Goal: Check status

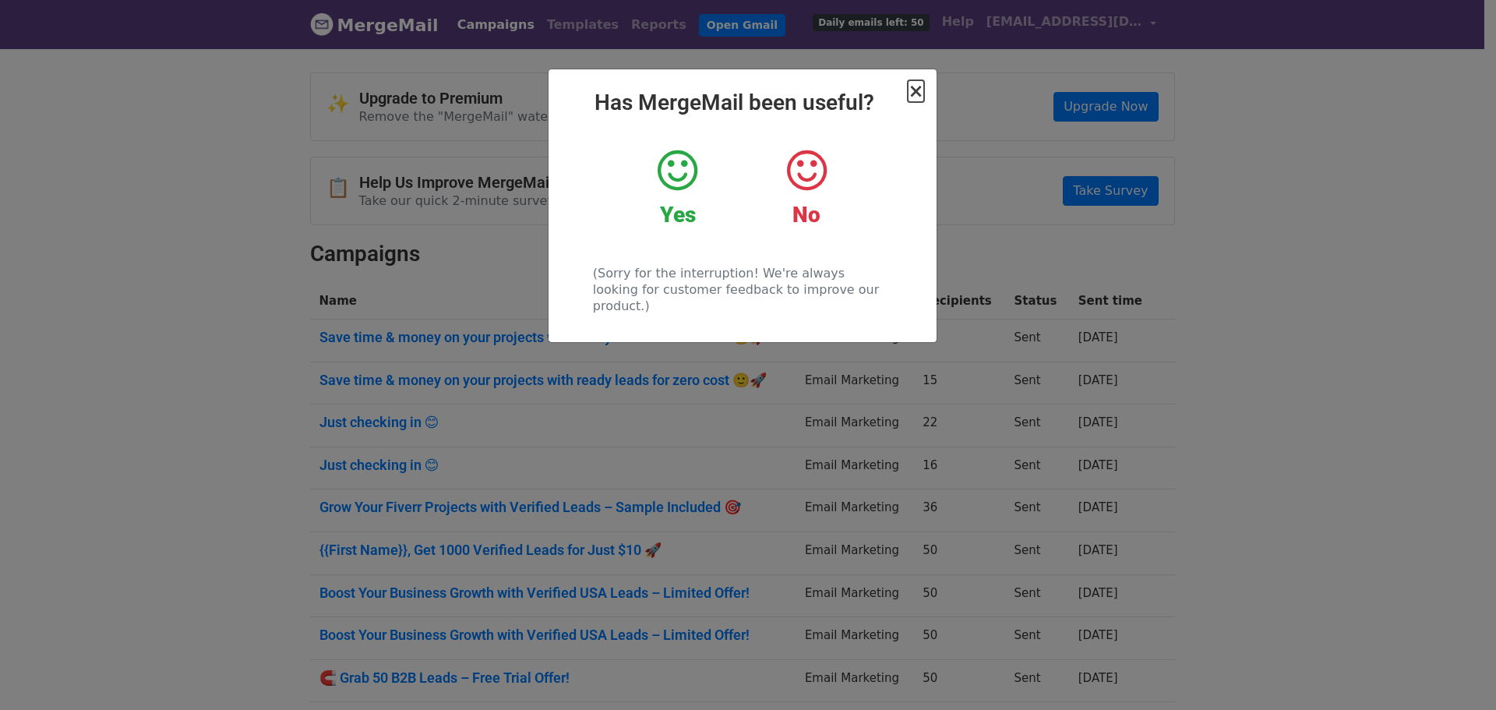
click at [913, 94] on span "×" at bounding box center [915, 91] width 16 height 22
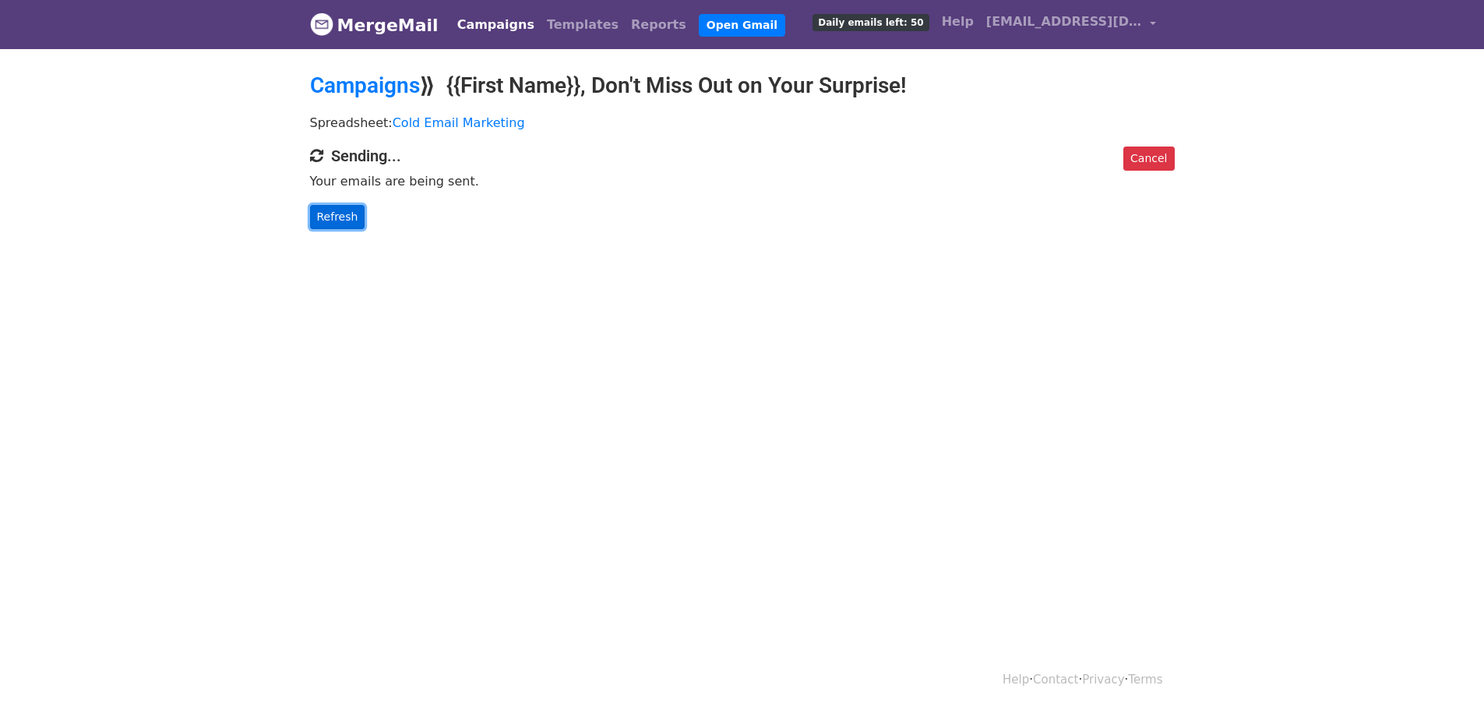
click at [329, 221] on link "Refresh" at bounding box center [337, 217] width 55 height 24
click at [332, 216] on link "Refresh" at bounding box center [337, 217] width 55 height 24
click at [329, 213] on link "Refresh" at bounding box center [337, 217] width 55 height 24
click at [322, 216] on link "Refresh" at bounding box center [337, 217] width 55 height 24
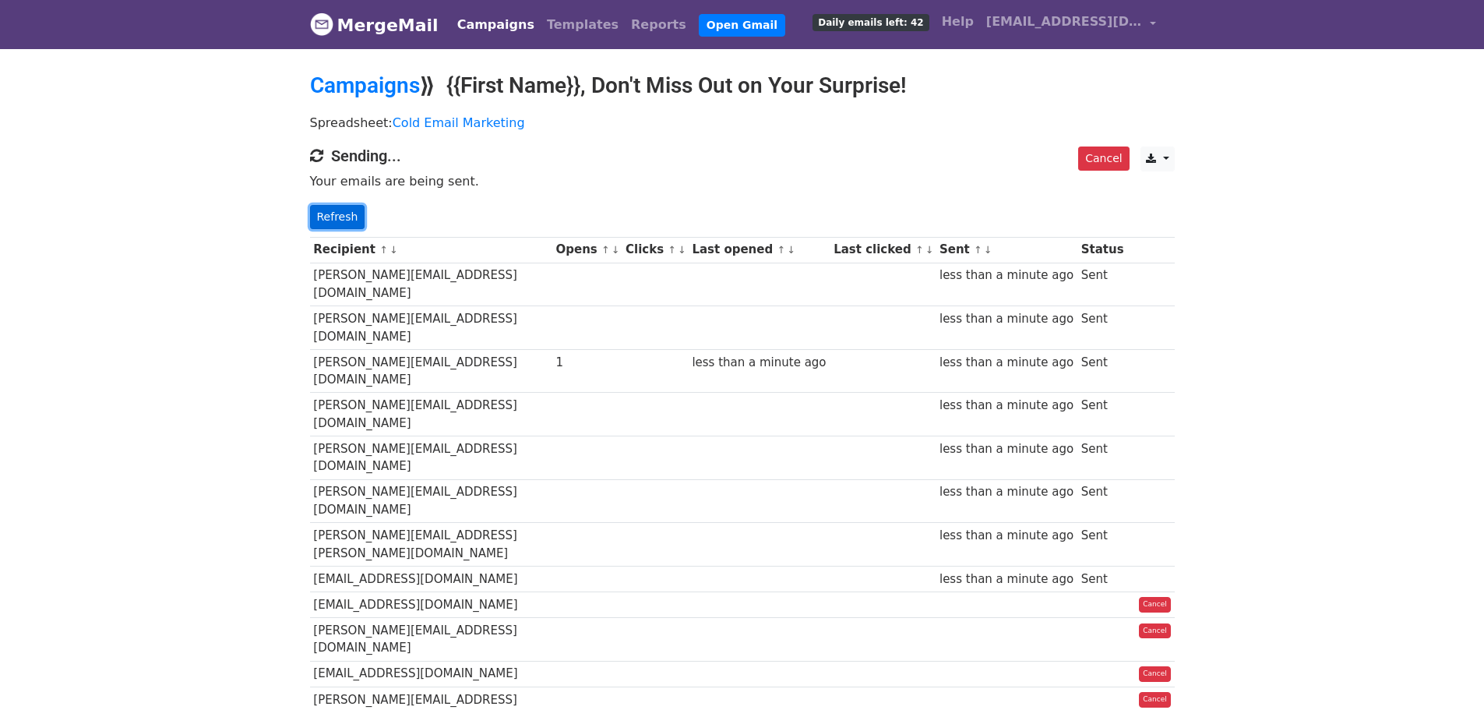
click at [326, 217] on link "Refresh" at bounding box center [337, 217] width 55 height 24
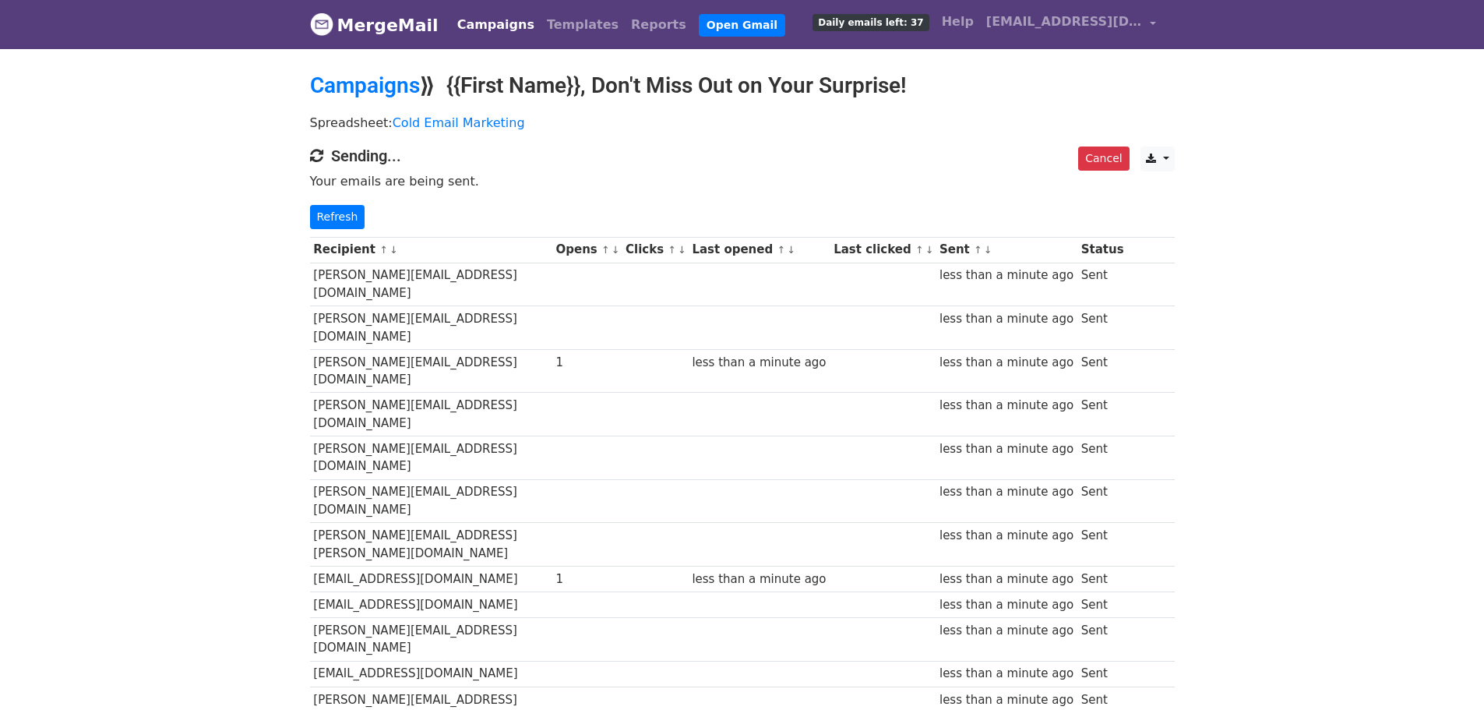
click at [326, 217] on link "Refresh" at bounding box center [337, 217] width 55 height 24
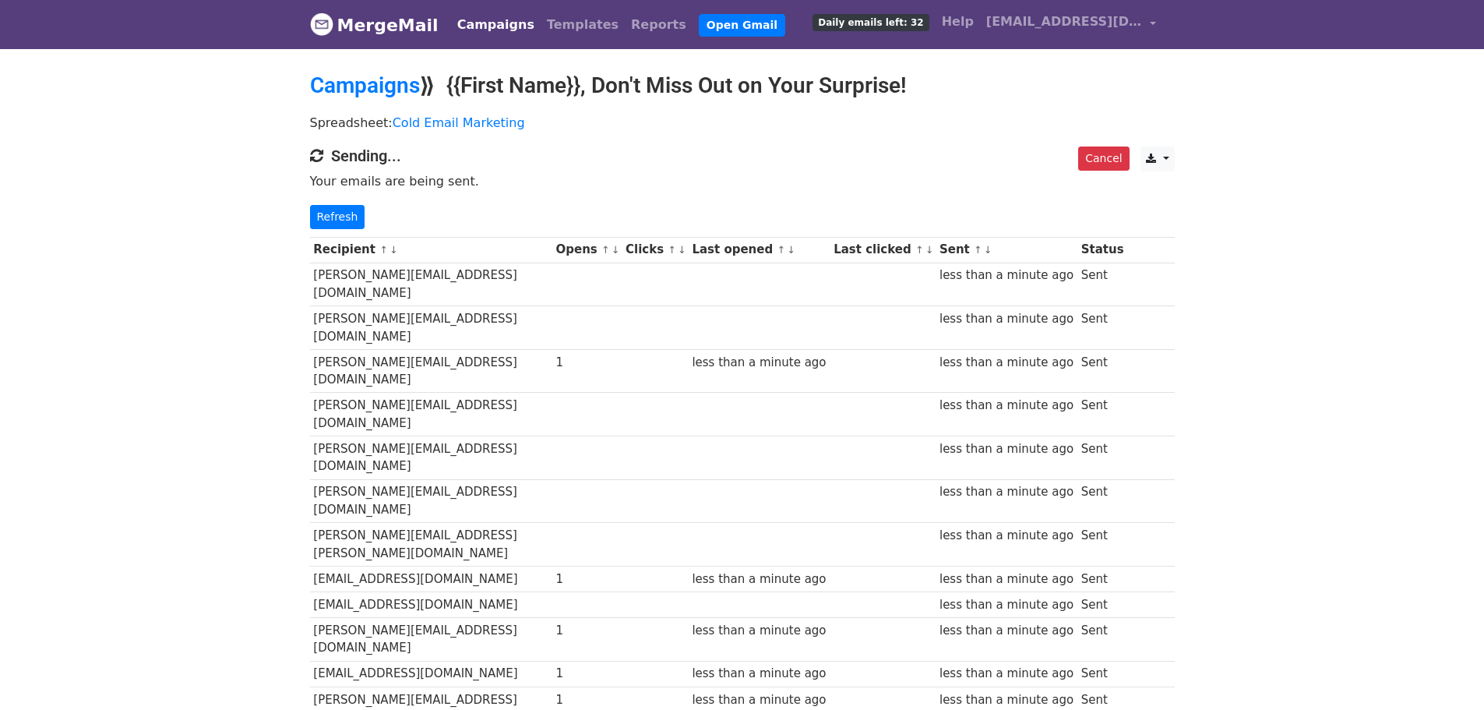
click at [326, 217] on link "Refresh" at bounding box center [337, 217] width 55 height 24
click at [323, 226] on link "Refresh" at bounding box center [337, 217] width 55 height 24
click at [344, 214] on link "Refresh" at bounding box center [337, 217] width 55 height 24
click at [340, 213] on link "Refresh" at bounding box center [337, 217] width 55 height 24
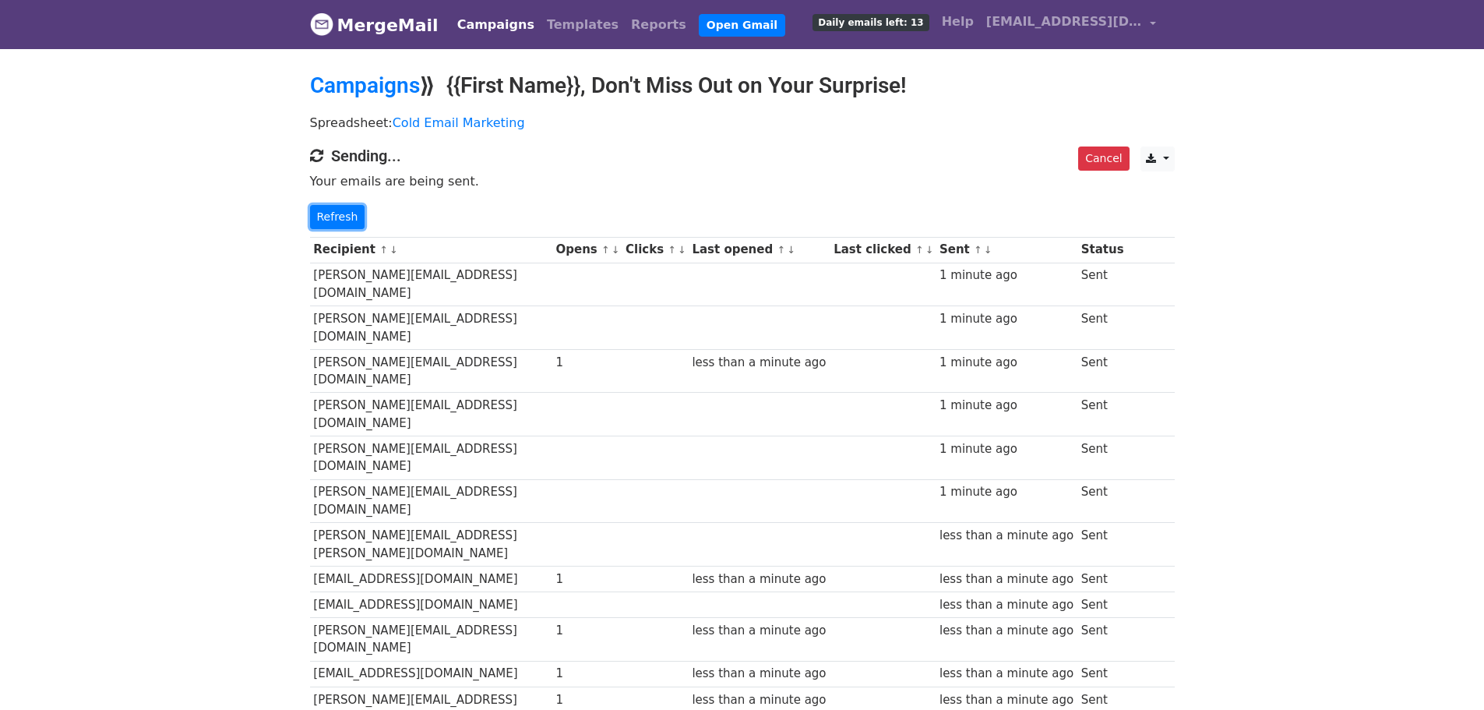
click at [339, 212] on link "Refresh" at bounding box center [337, 217] width 55 height 24
click at [338, 212] on link "Refresh" at bounding box center [337, 217] width 55 height 24
click at [335, 210] on link "Refresh" at bounding box center [337, 217] width 55 height 24
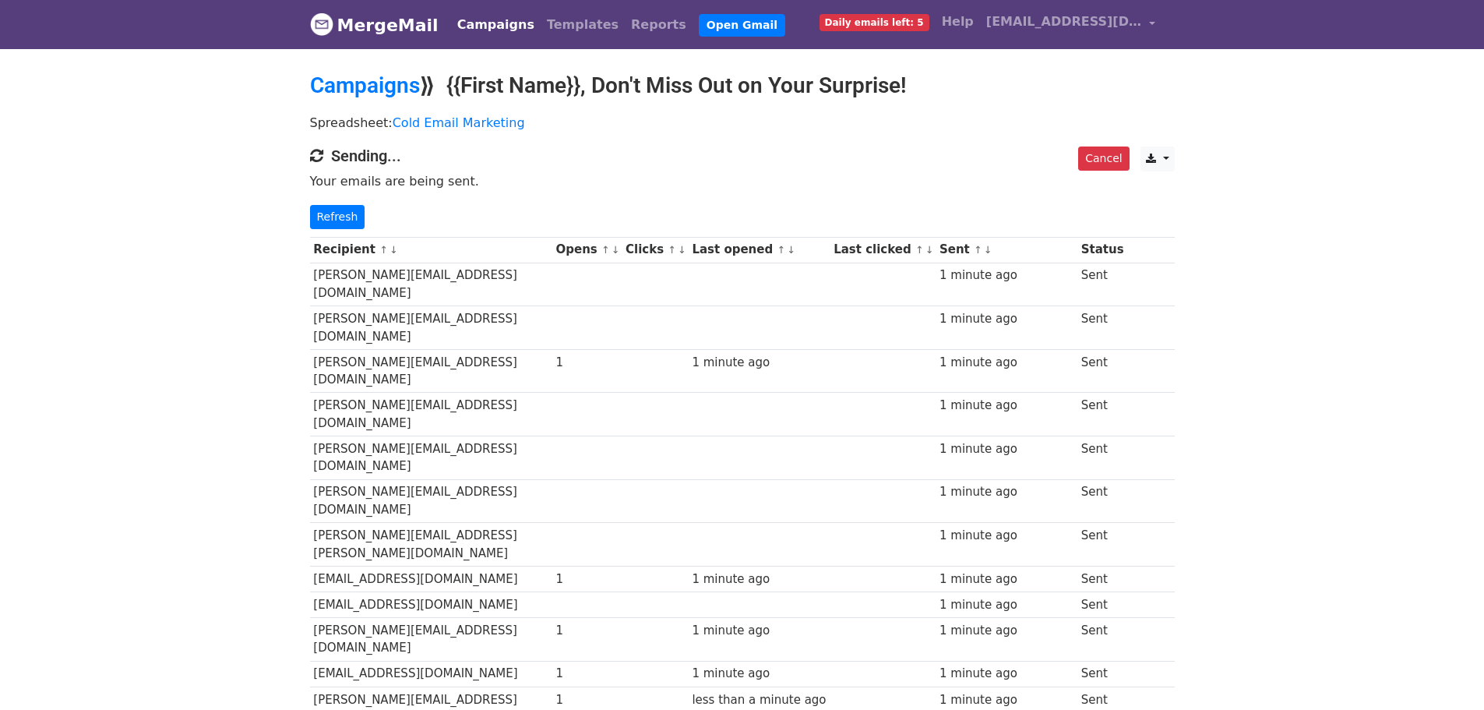
click at [332, 210] on link "Refresh" at bounding box center [337, 217] width 55 height 24
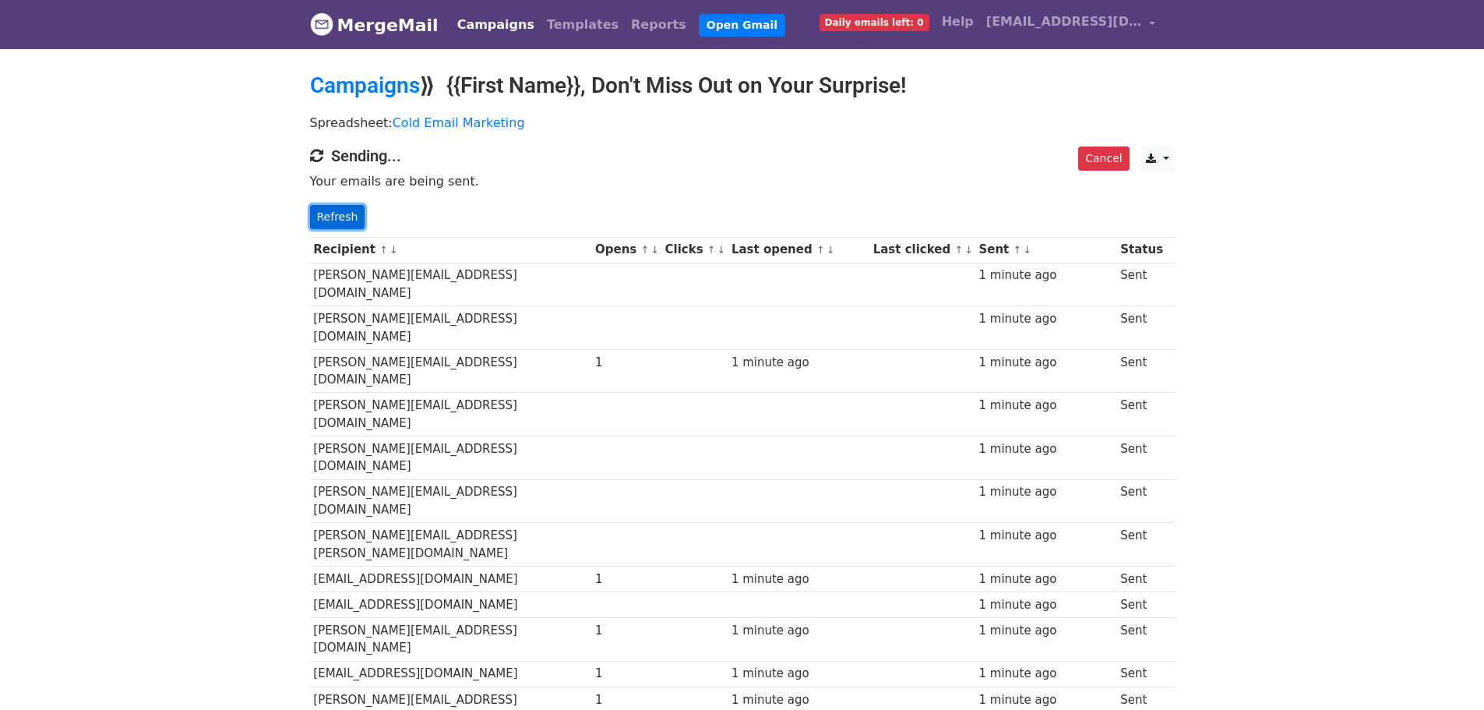
click at [340, 211] on link "Refresh" at bounding box center [337, 217] width 55 height 24
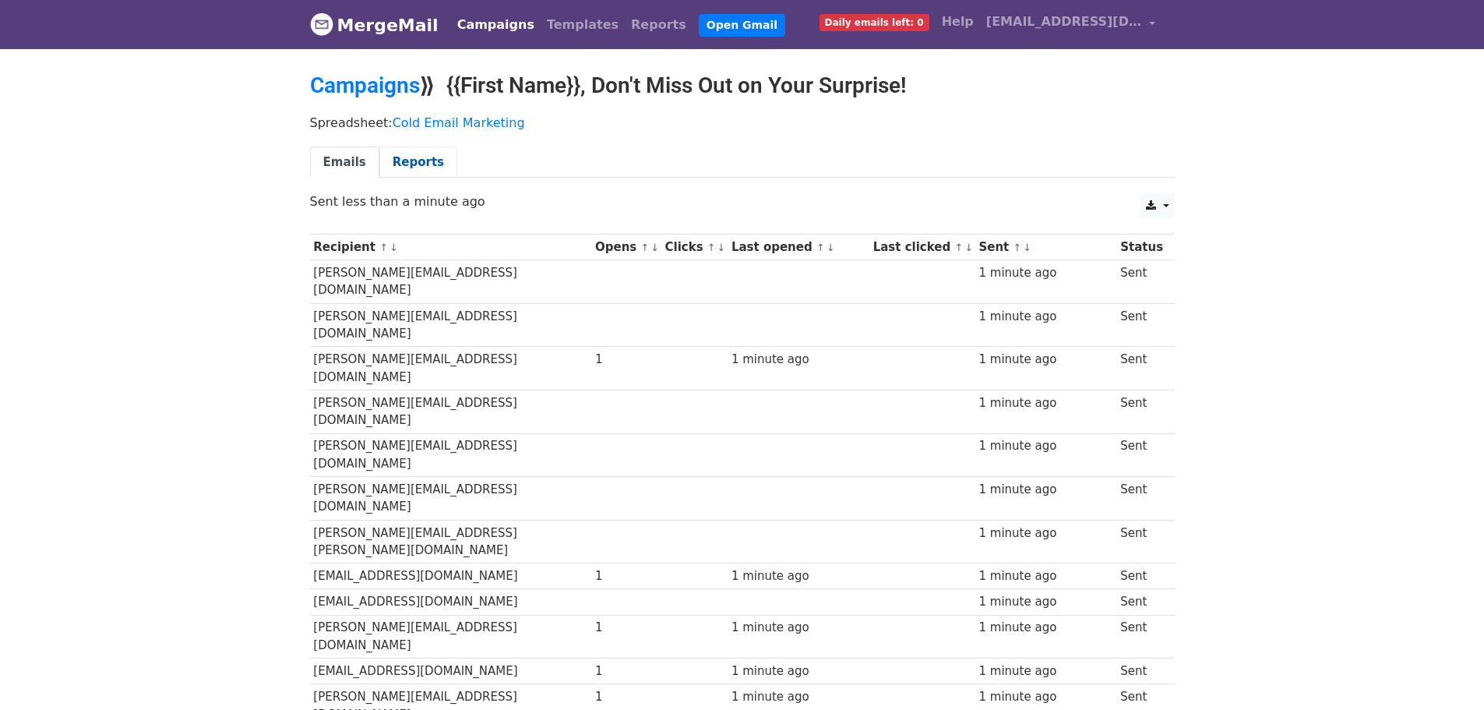
click at [400, 157] on link "Reports" at bounding box center [418, 162] width 78 height 32
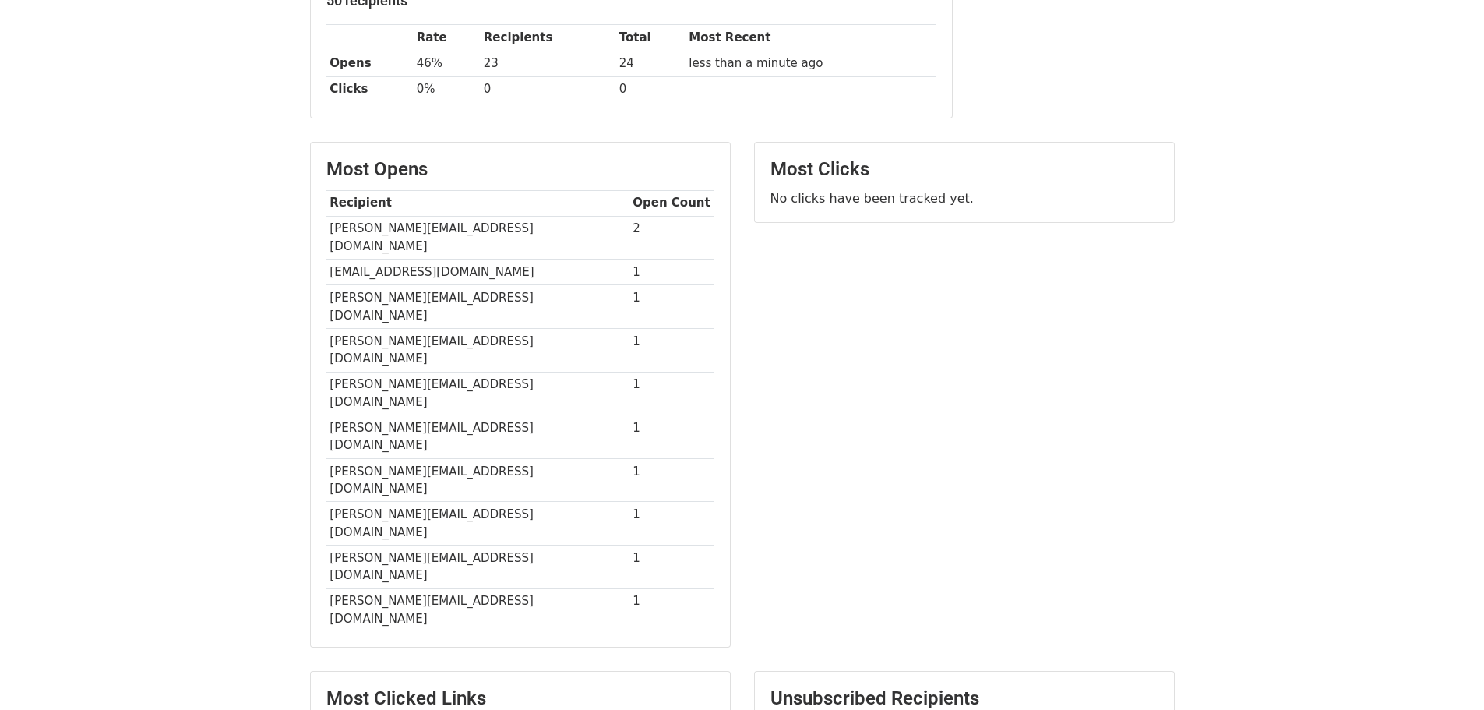
scroll to position [259, 0]
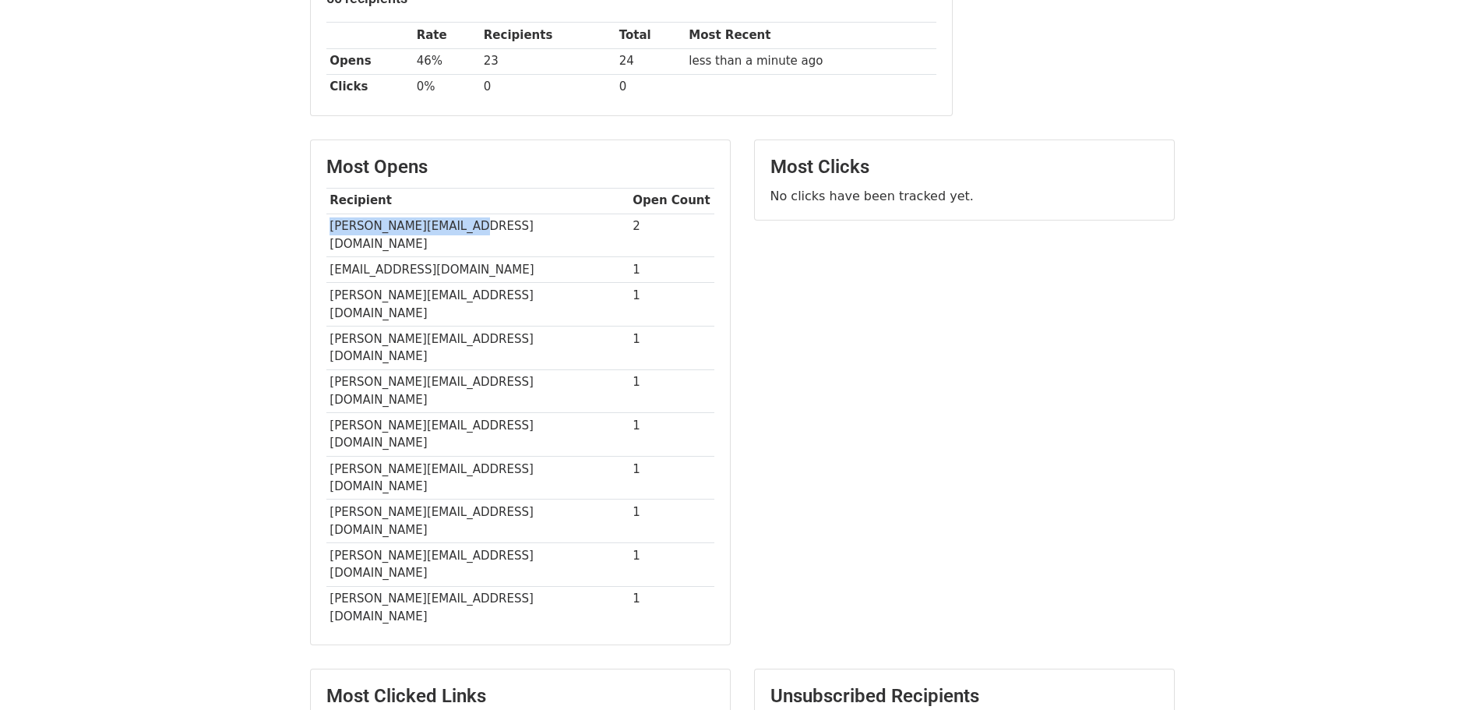
drag, startPoint x: 326, startPoint y: 229, endPoint x: 487, endPoint y: 224, distance: 160.5
click at [487, 224] on td "[PERSON_NAME][EMAIL_ADDRESS][DOMAIN_NAME]" at bounding box center [477, 235] width 303 height 44
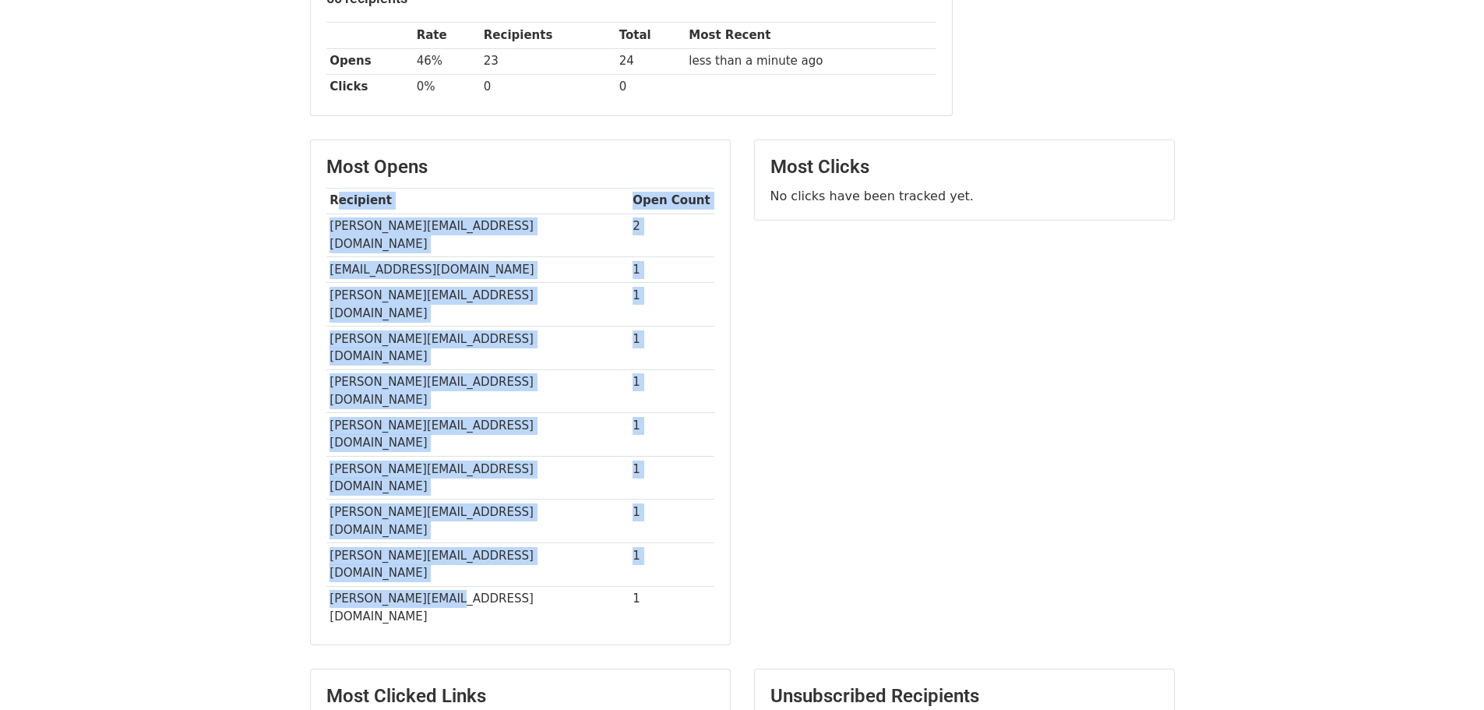
drag, startPoint x: 448, startPoint y: 460, endPoint x: 340, endPoint y: 206, distance: 275.3
click at [340, 206] on tbody "Recipient Open Count [PERSON_NAME][EMAIL_ADDRESS][DOMAIN_NAME] 2 [EMAIL_ADDRESS…" at bounding box center [520, 408] width 388 height 441
click at [341, 210] on th "Recipient" at bounding box center [477, 201] width 303 height 26
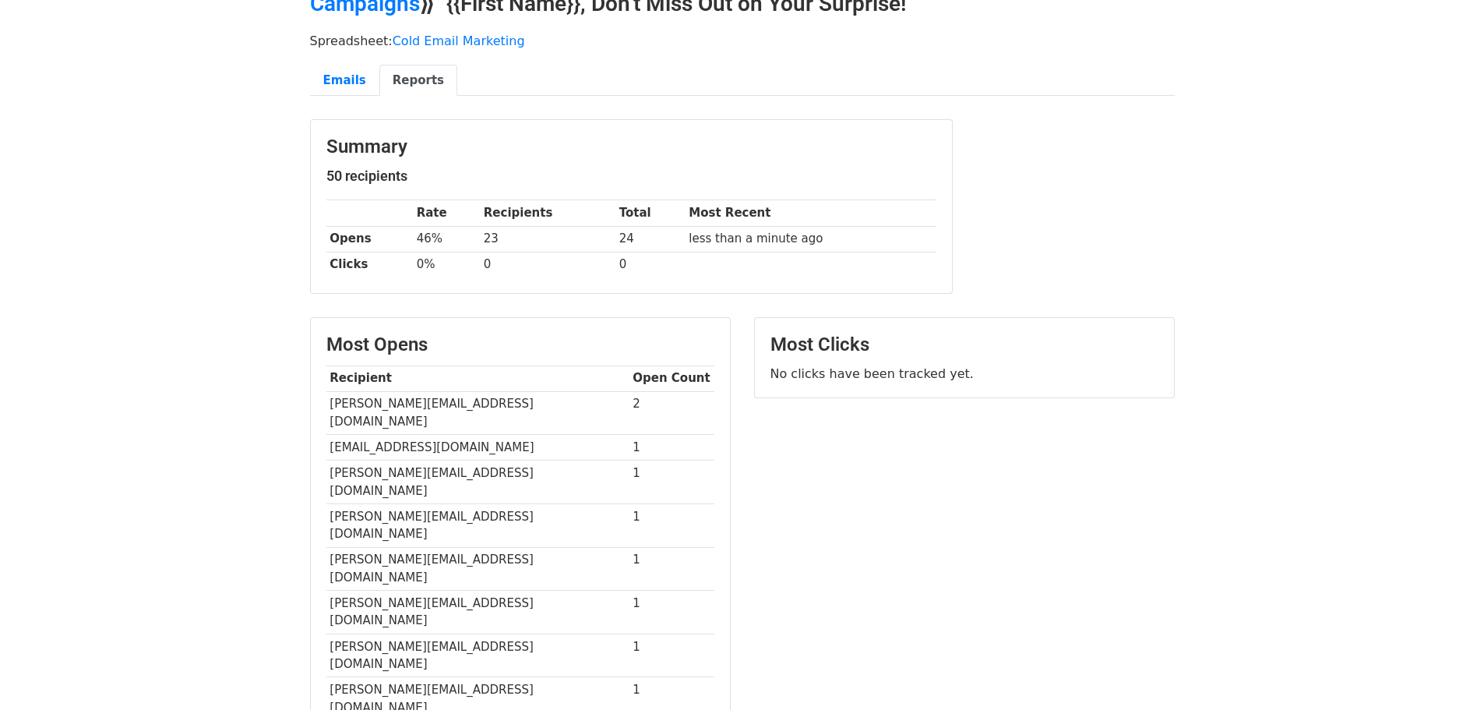
scroll to position [0, 0]
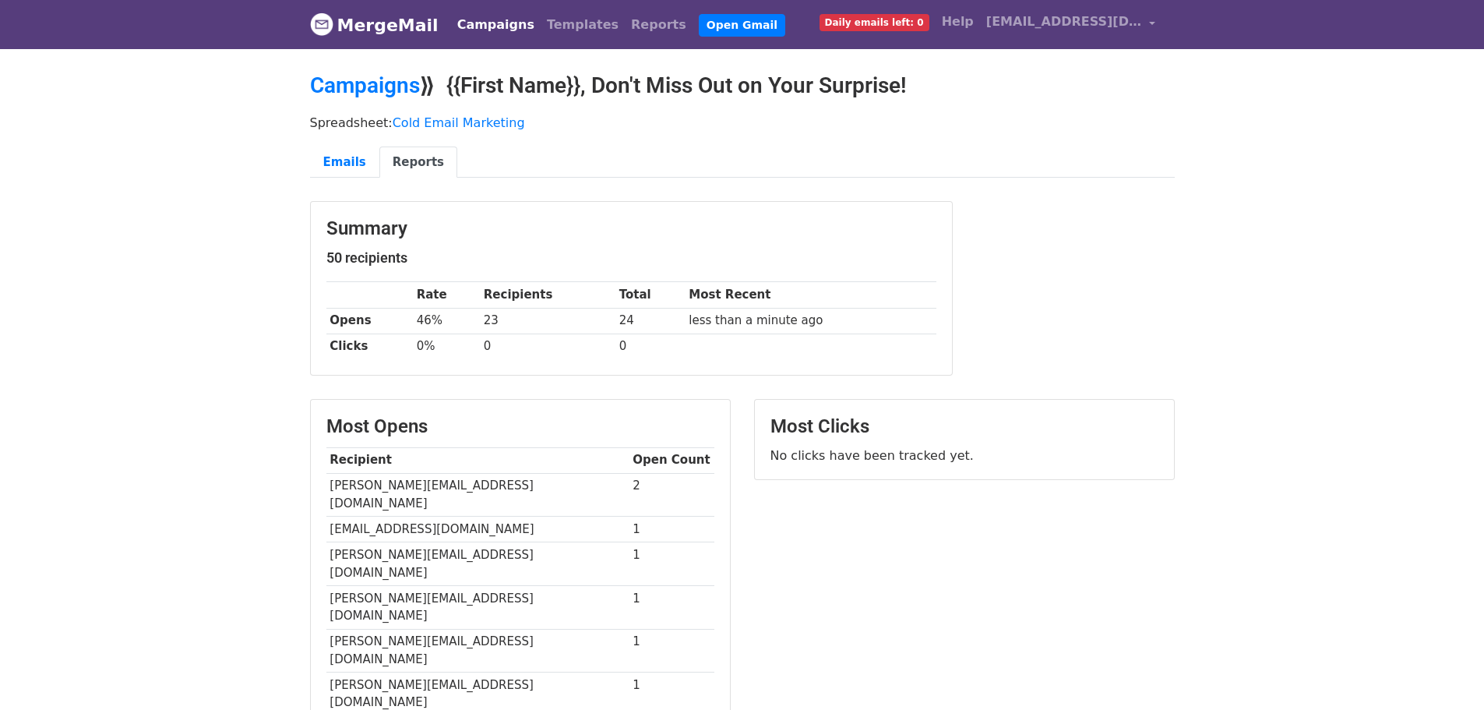
click at [417, 150] on link "Reports" at bounding box center [418, 162] width 78 height 32
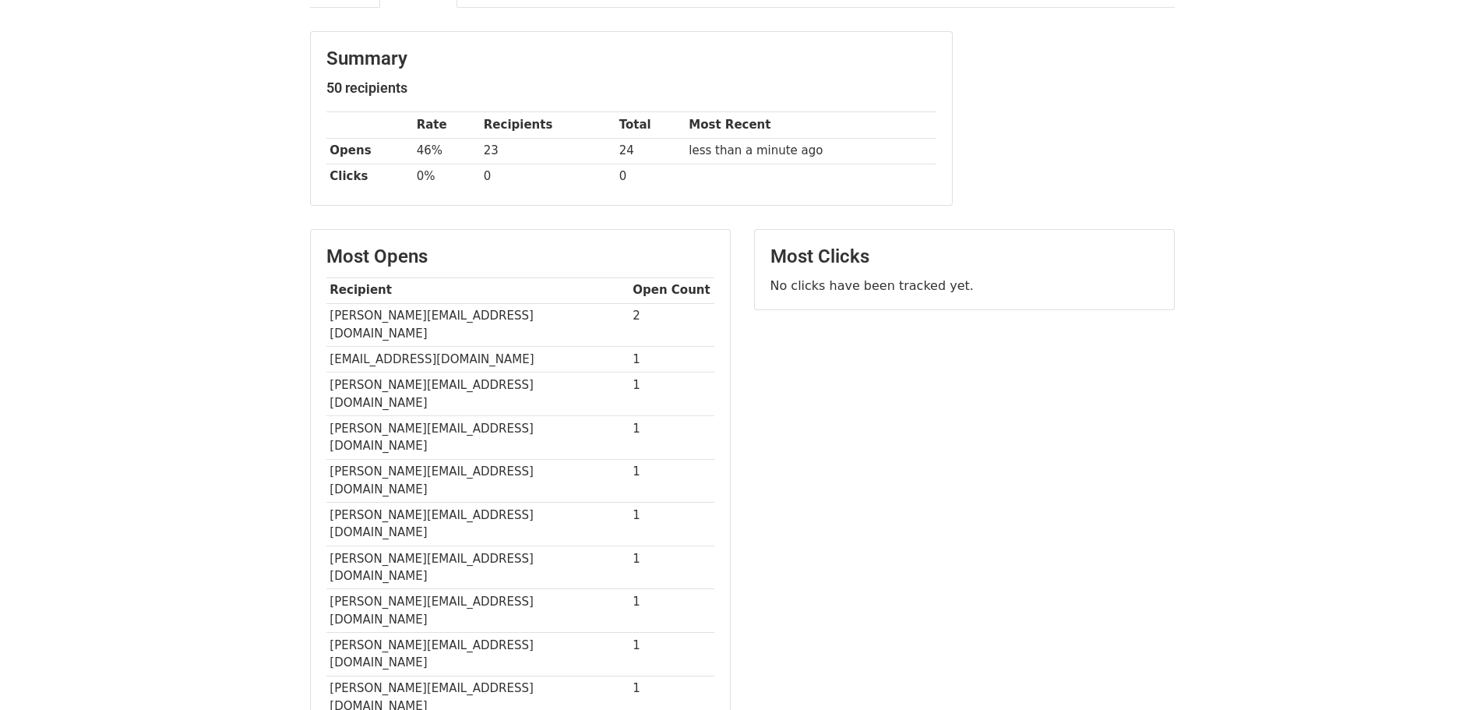
scroll to position [283, 0]
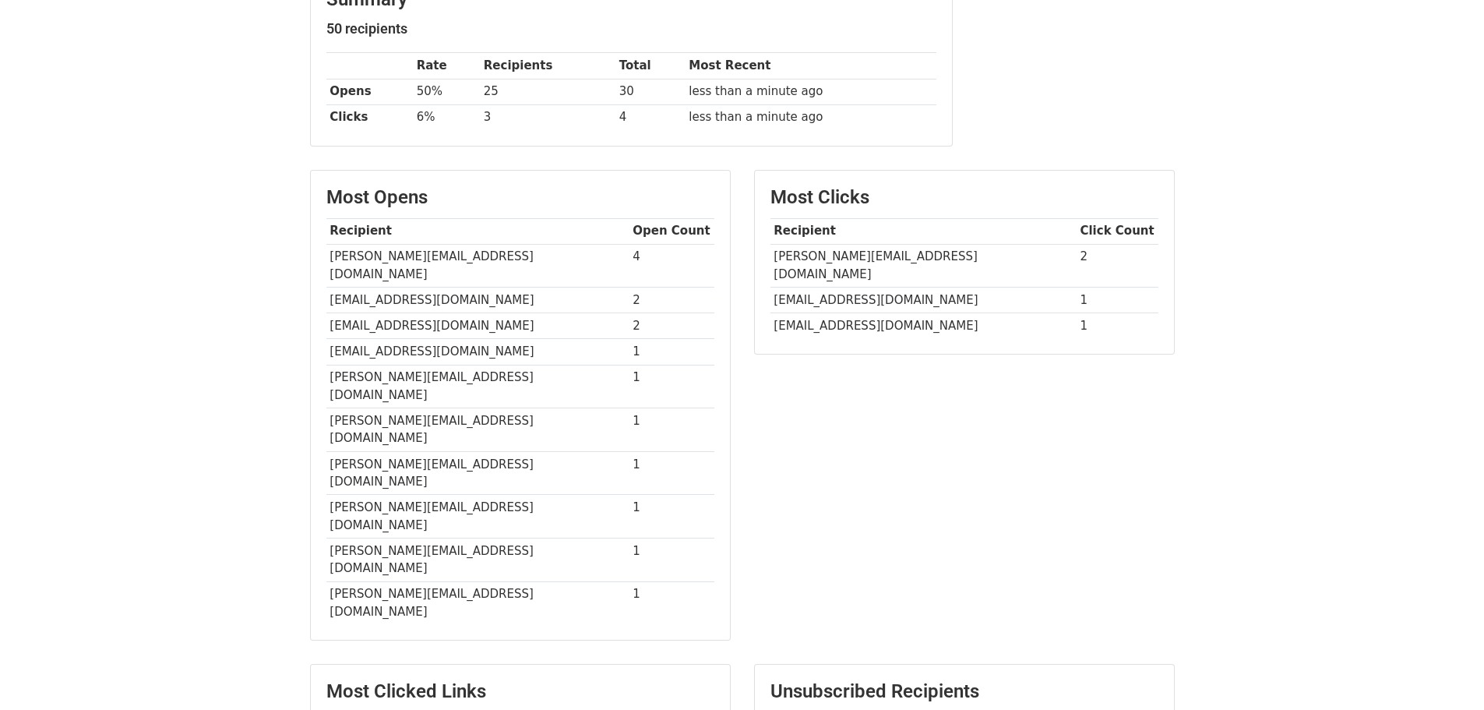
scroll to position [110, 0]
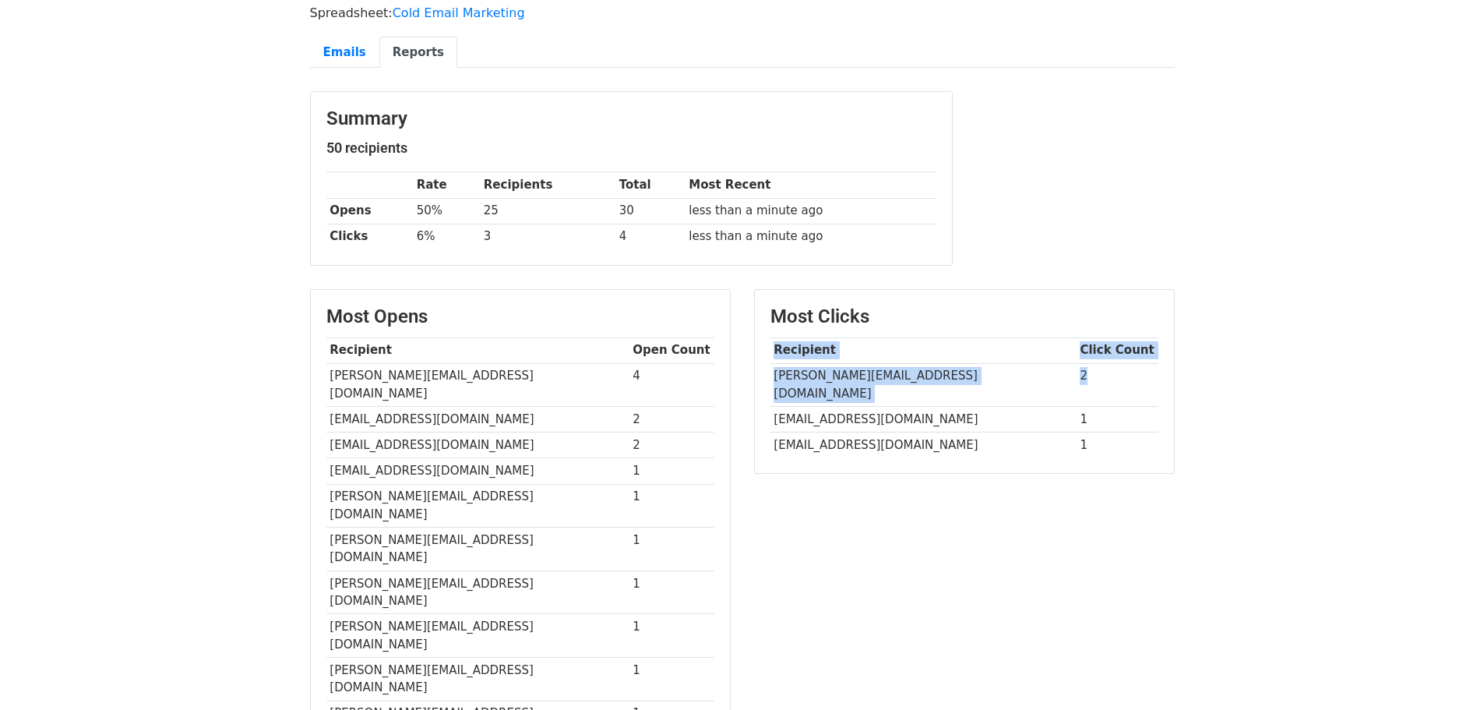
drag, startPoint x: 769, startPoint y: 375, endPoint x: 1066, endPoint y: 380, distance: 297.6
click at [1066, 380] on div "Most Clicks Recipient Click Count sean@agencypartner.com 2 marends@marchex.com …" at bounding box center [964, 382] width 419 height 184
click at [1077, 432] on td "1" at bounding box center [1118, 445] width 82 height 26
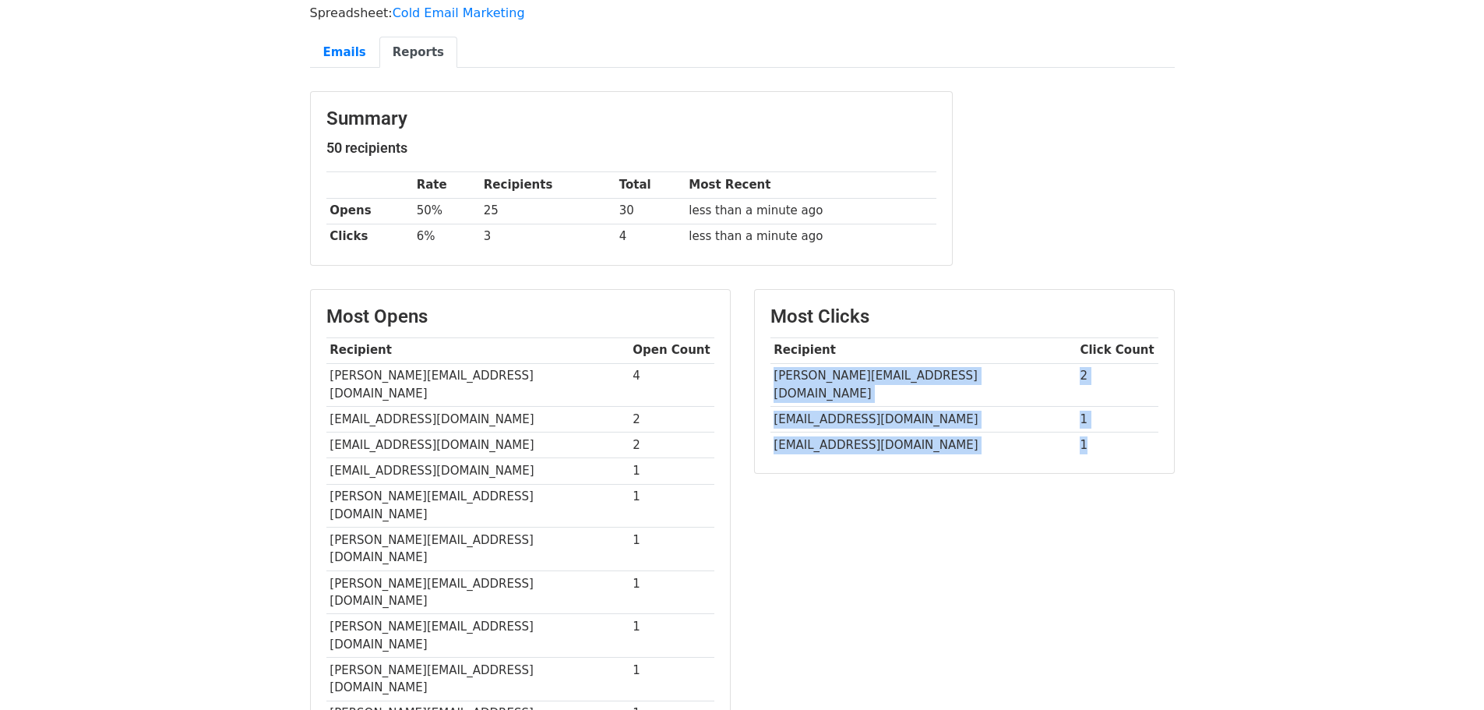
drag, startPoint x: 1049, startPoint y: 426, endPoint x: 773, endPoint y: 365, distance: 283.3
click at [773, 365] on tbody "Recipient Click Count sean@agencypartner.com 2 marends@marchex.com 1 rabbott@pa…" at bounding box center [964, 397] width 388 height 120
click at [788, 377] on td "[PERSON_NAME][EMAIL_ADDRESS][DOMAIN_NAME]" at bounding box center [923, 385] width 306 height 44
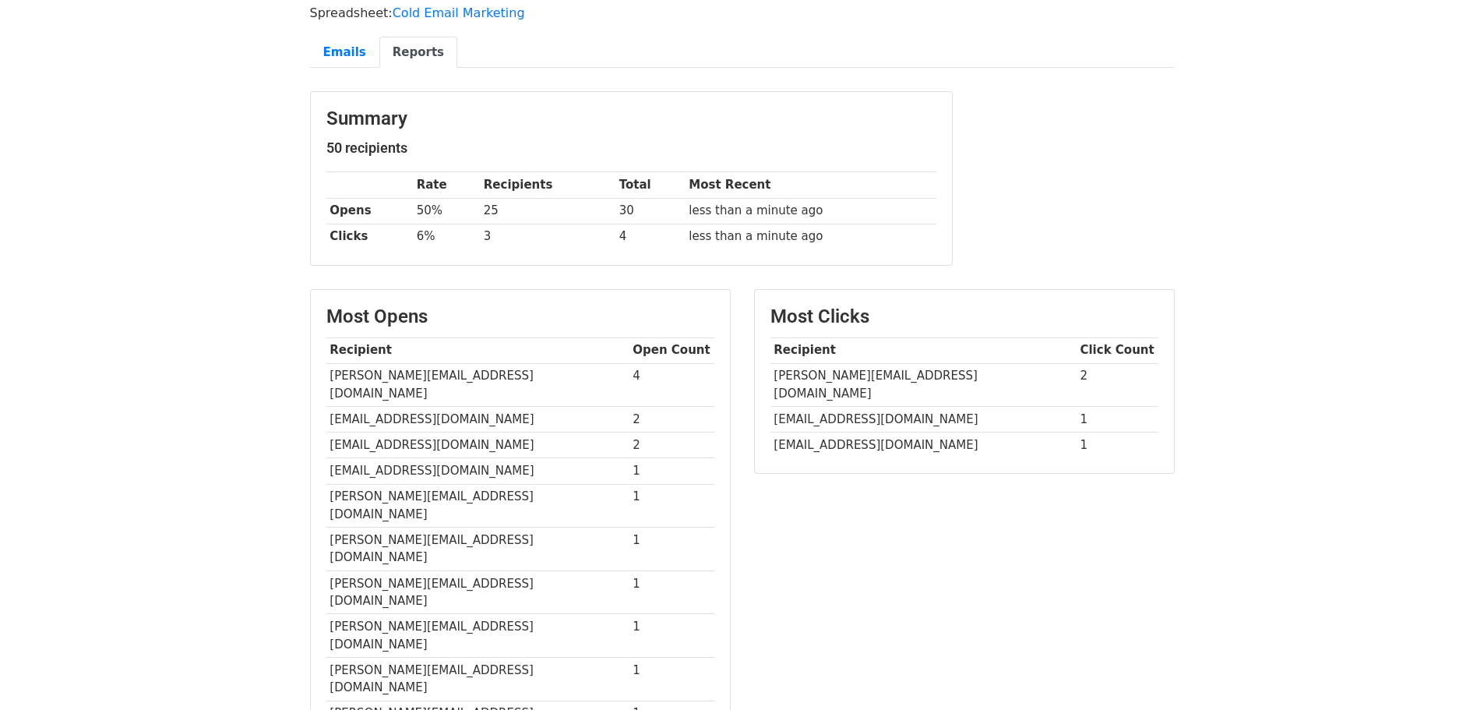
drag, startPoint x: 766, startPoint y: 365, endPoint x: 1001, endPoint y: 450, distance: 249.6
click at [1001, 450] on div "Most Clicks Recipient Click Count sean@agencypartner.com 2 marends@marchex.com …" at bounding box center [964, 382] width 419 height 184
click at [1039, 441] on div "Most Clicks Recipient Click Count sean@agencypartner.com 2 marends@marchex.com …" at bounding box center [964, 382] width 419 height 184
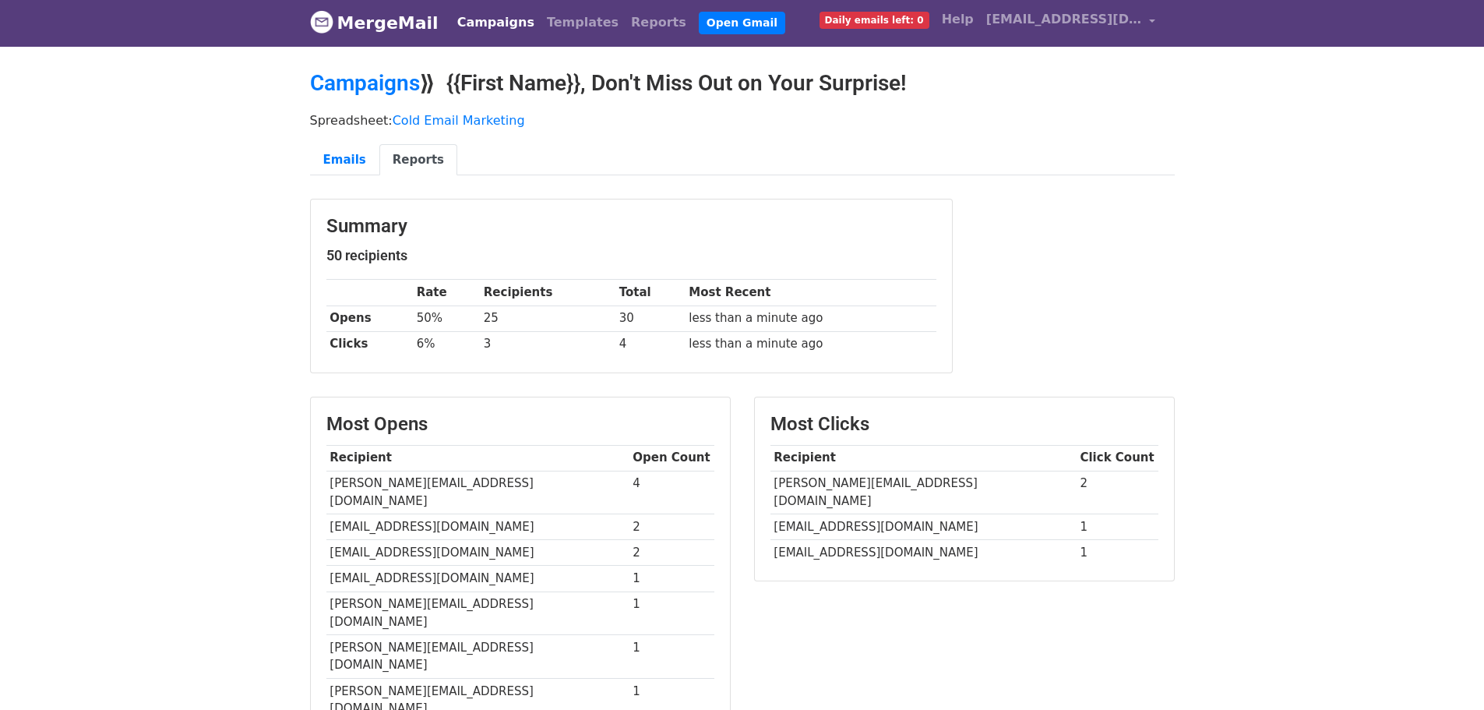
scroll to position [0, 0]
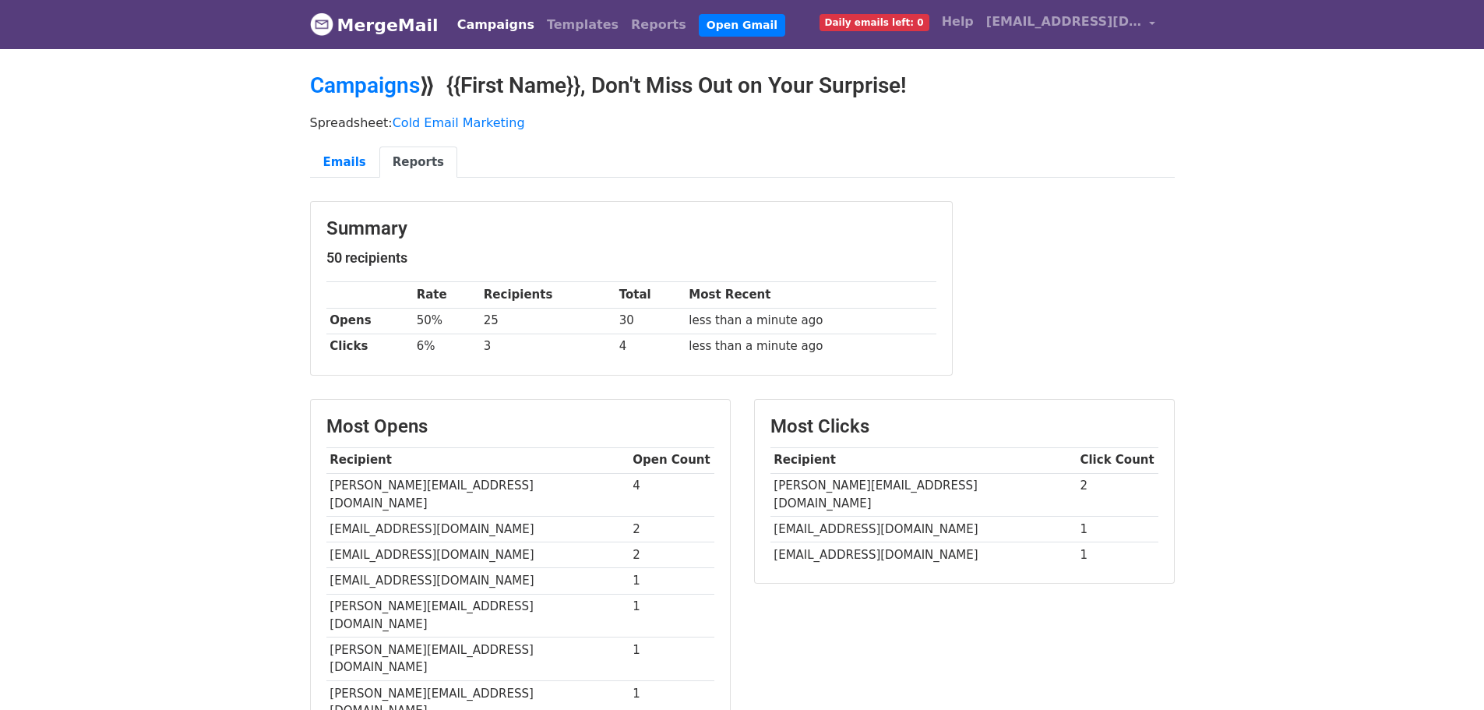
click at [405, 164] on link "Reports" at bounding box center [418, 162] width 78 height 32
click at [351, 158] on link "Emails" at bounding box center [344, 162] width 69 height 32
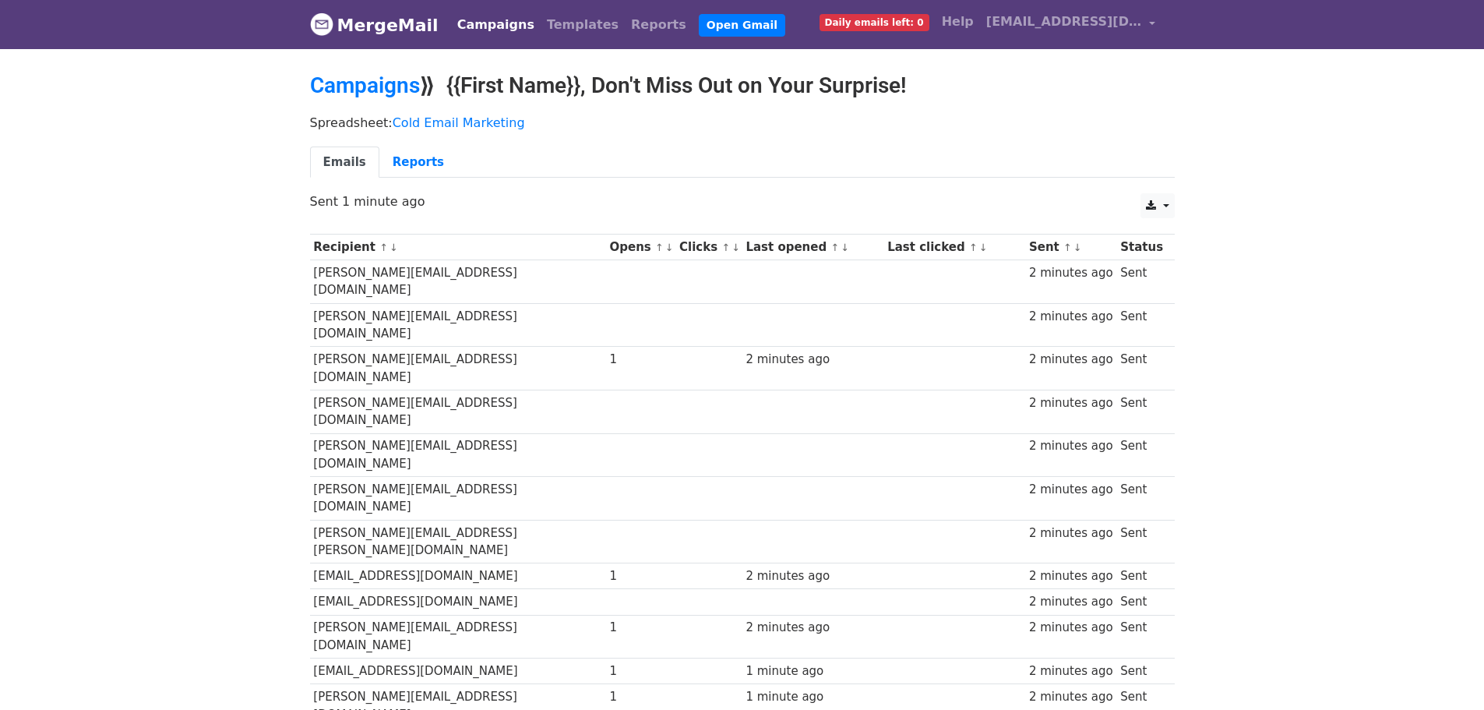
click at [407, 143] on div "Spreadsheet: Cold Email Marketing Emails Reports" at bounding box center [742, 150] width 888 height 87
click at [413, 153] on link "Reports" at bounding box center [418, 162] width 78 height 32
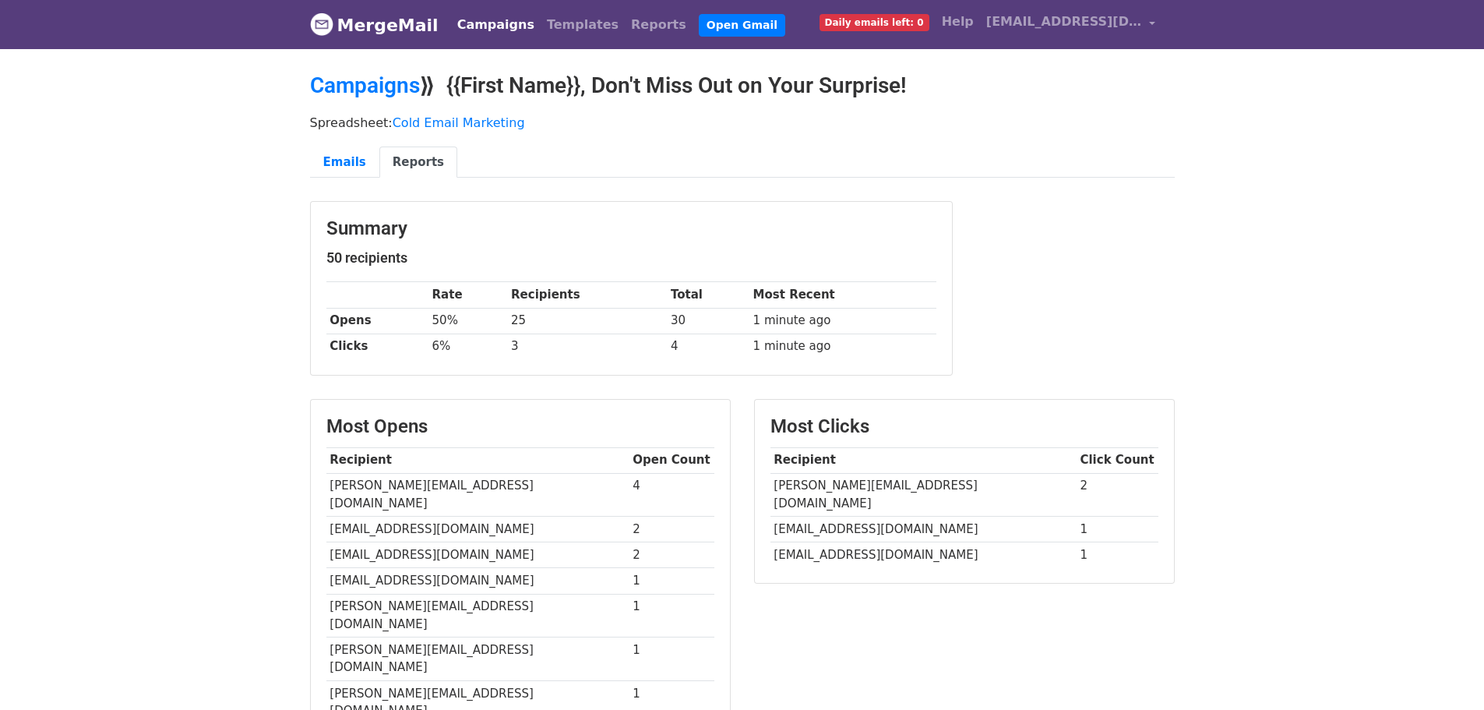
click at [379, 155] on link "Reports" at bounding box center [418, 162] width 78 height 32
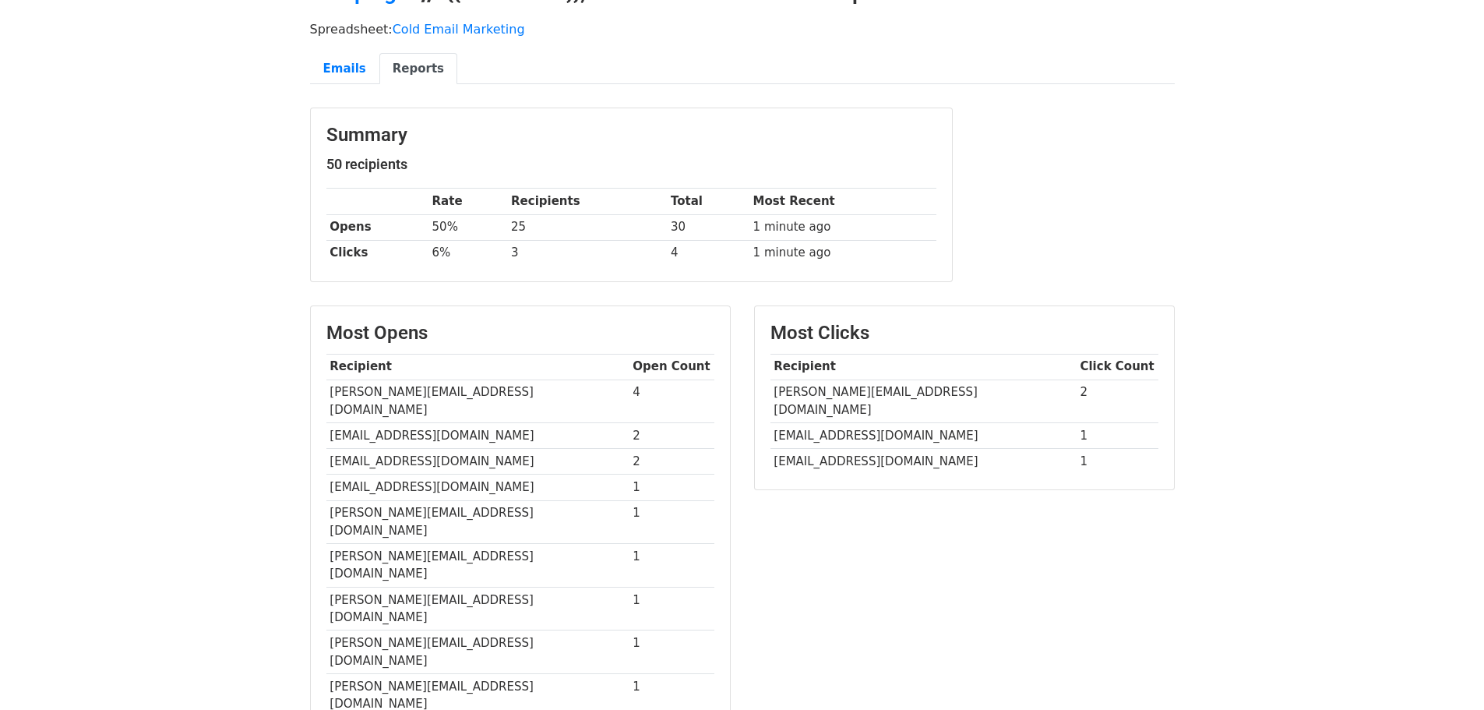
scroll to position [130, 0]
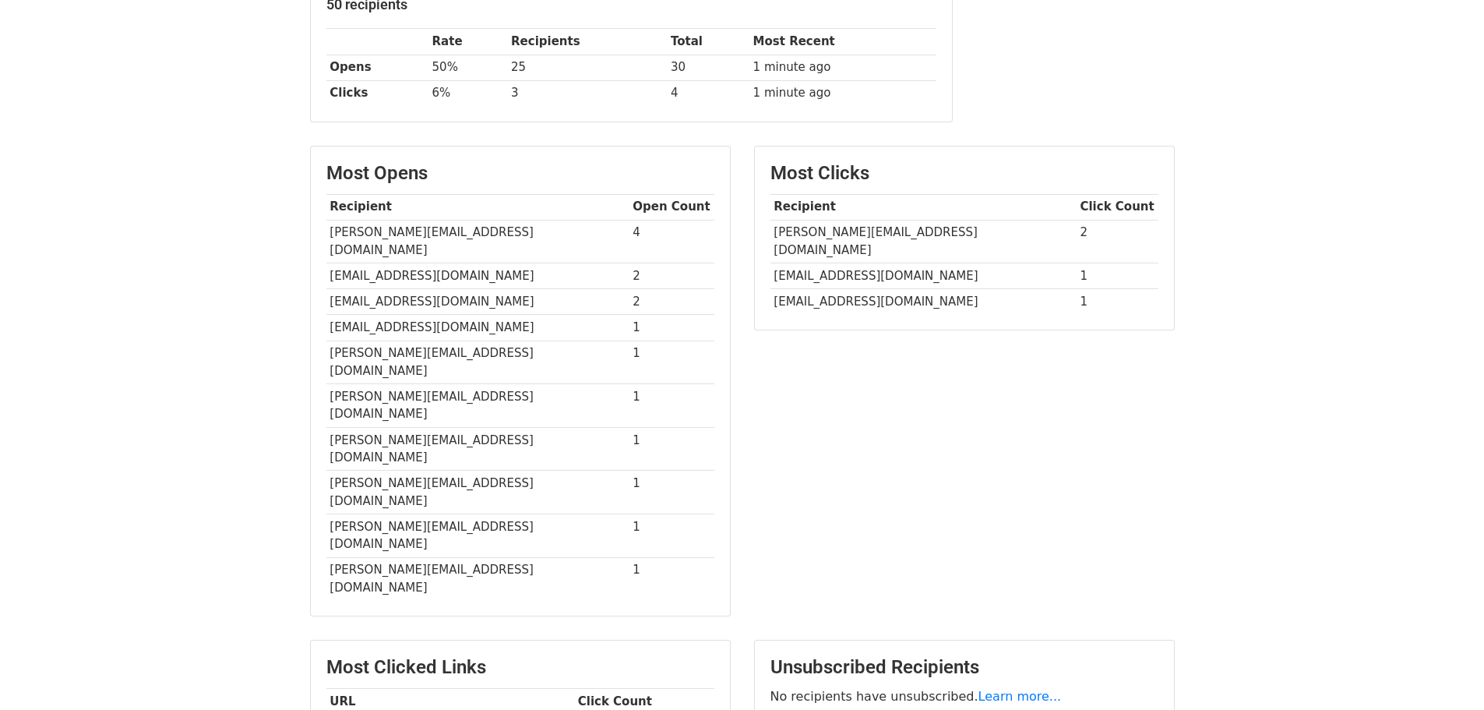
scroll to position [259, 0]
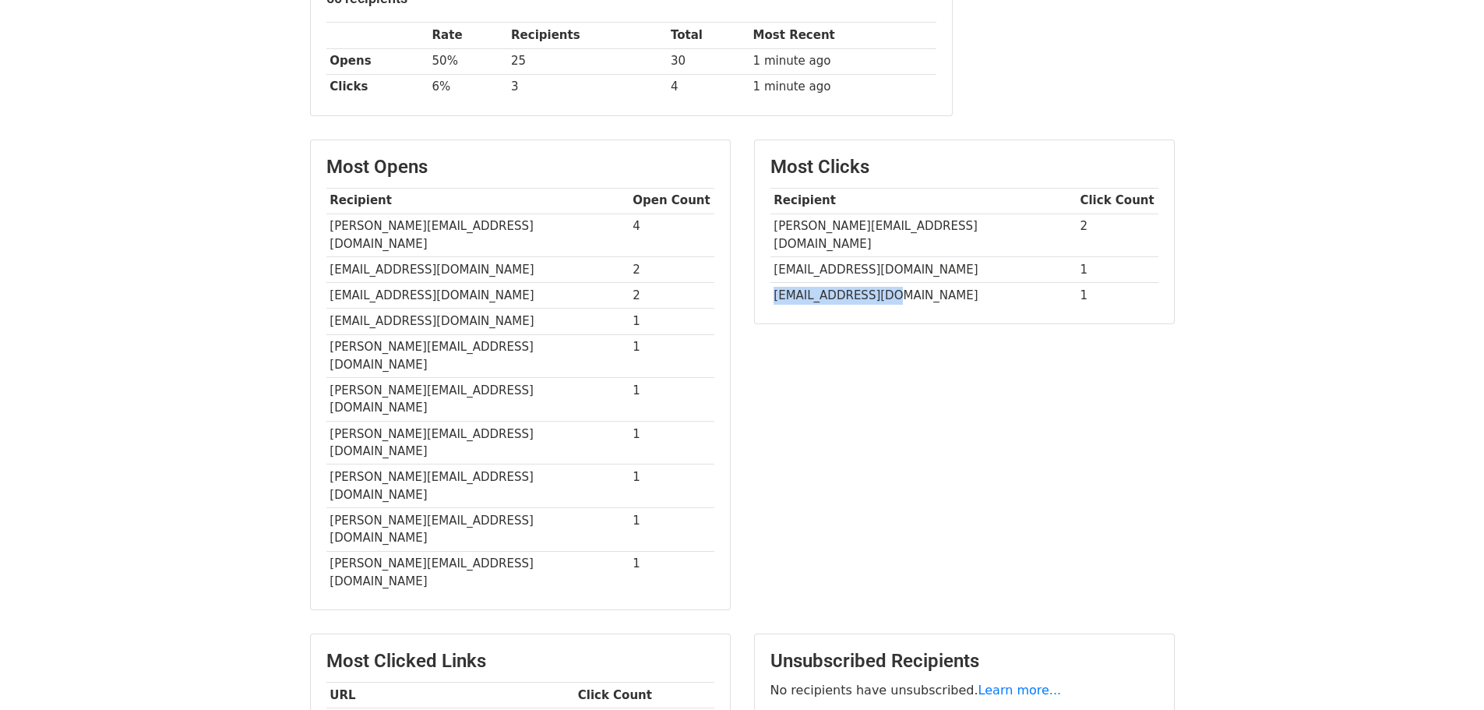
drag, startPoint x: 774, startPoint y: 280, endPoint x: 877, endPoint y: 280, distance: 102.8
click at [876, 283] on td "[EMAIL_ADDRESS][DOMAIN_NAME]" at bounding box center [923, 296] width 306 height 26
click at [890, 361] on div "Most Clicks Recipient Click Count sean@agencypartner.com 2 marends@marchex.com …" at bounding box center [964, 382] width 444 height 486
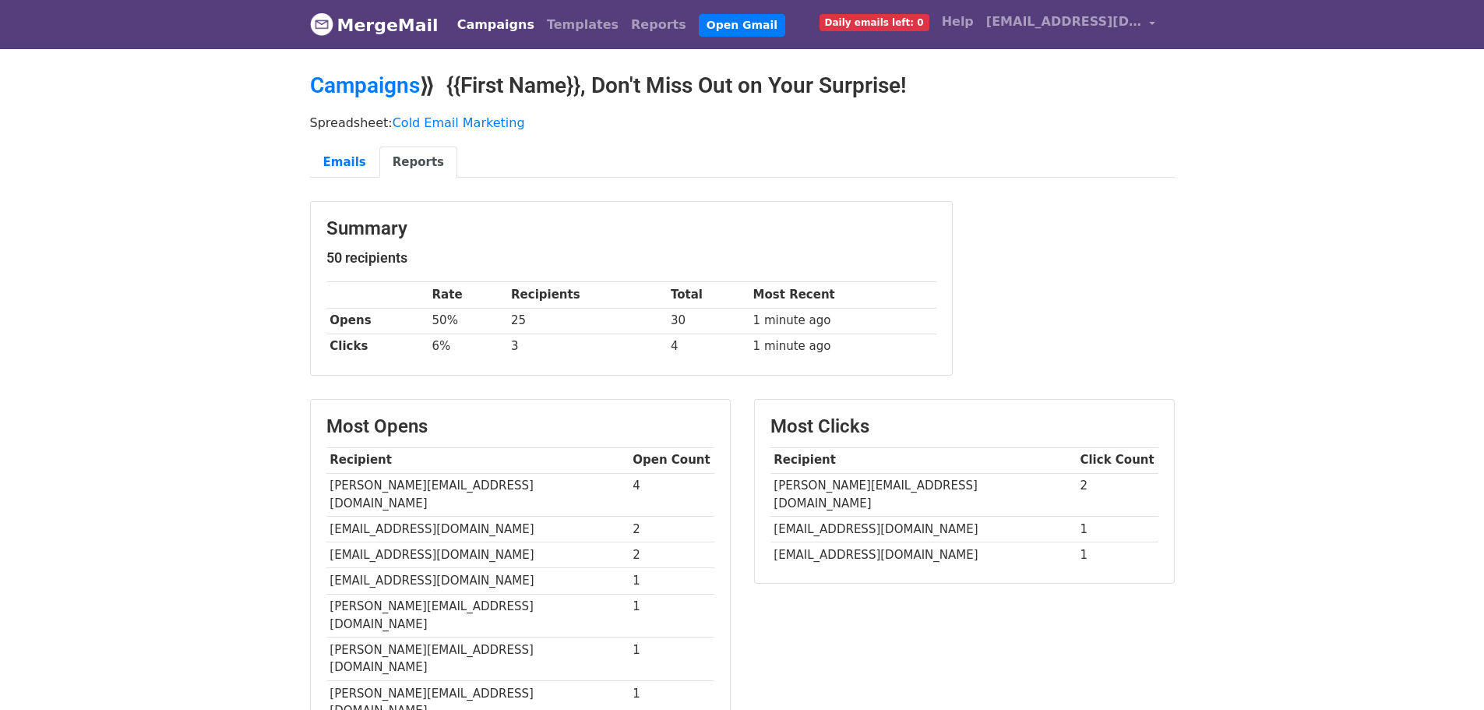
click at [407, 158] on link "Reports" at bounding box center [418, 162] width 78 height 32
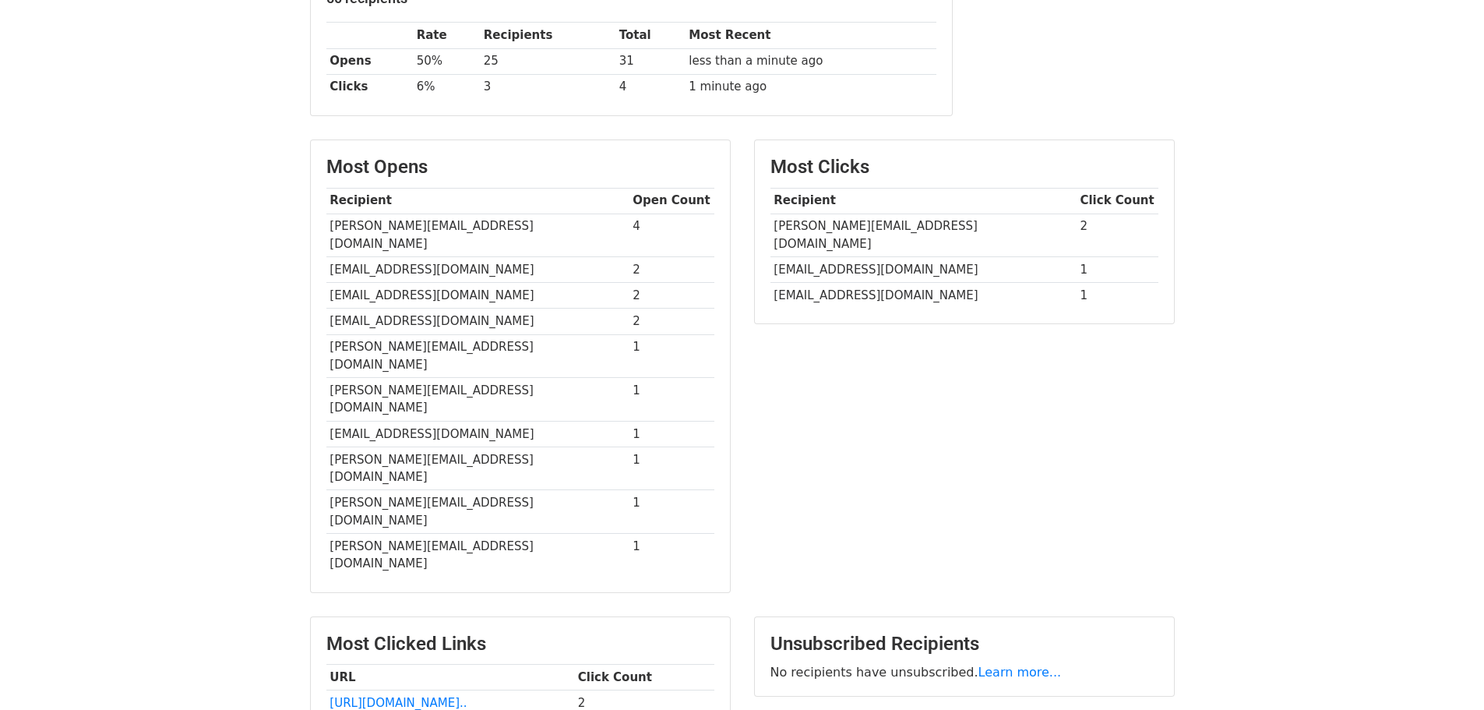
scroll to position [369, 0]
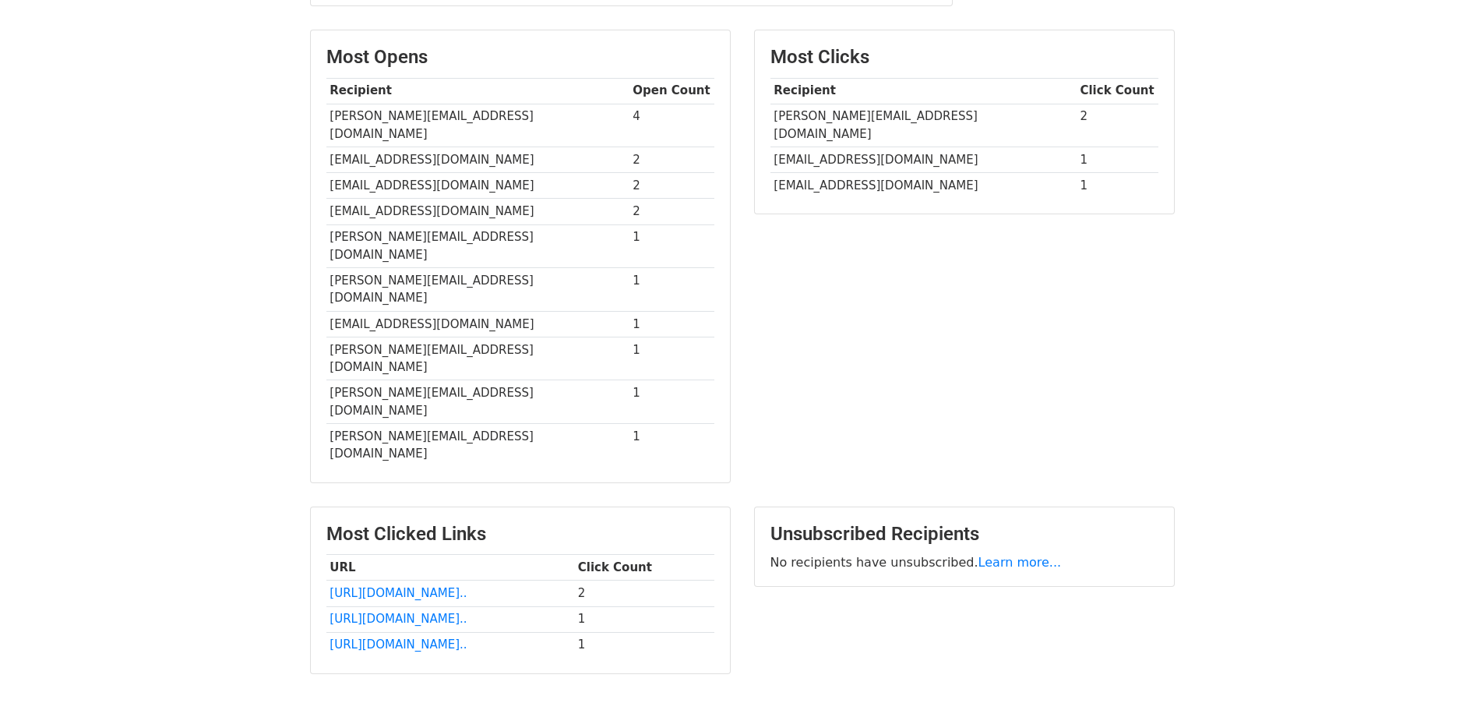
click at [812, 283] on div "Most Clicks Recipient Click Count sean@agencypartner.com 2 marends@marchex.com …" at bounding box center [964, 264] width 444 height 469
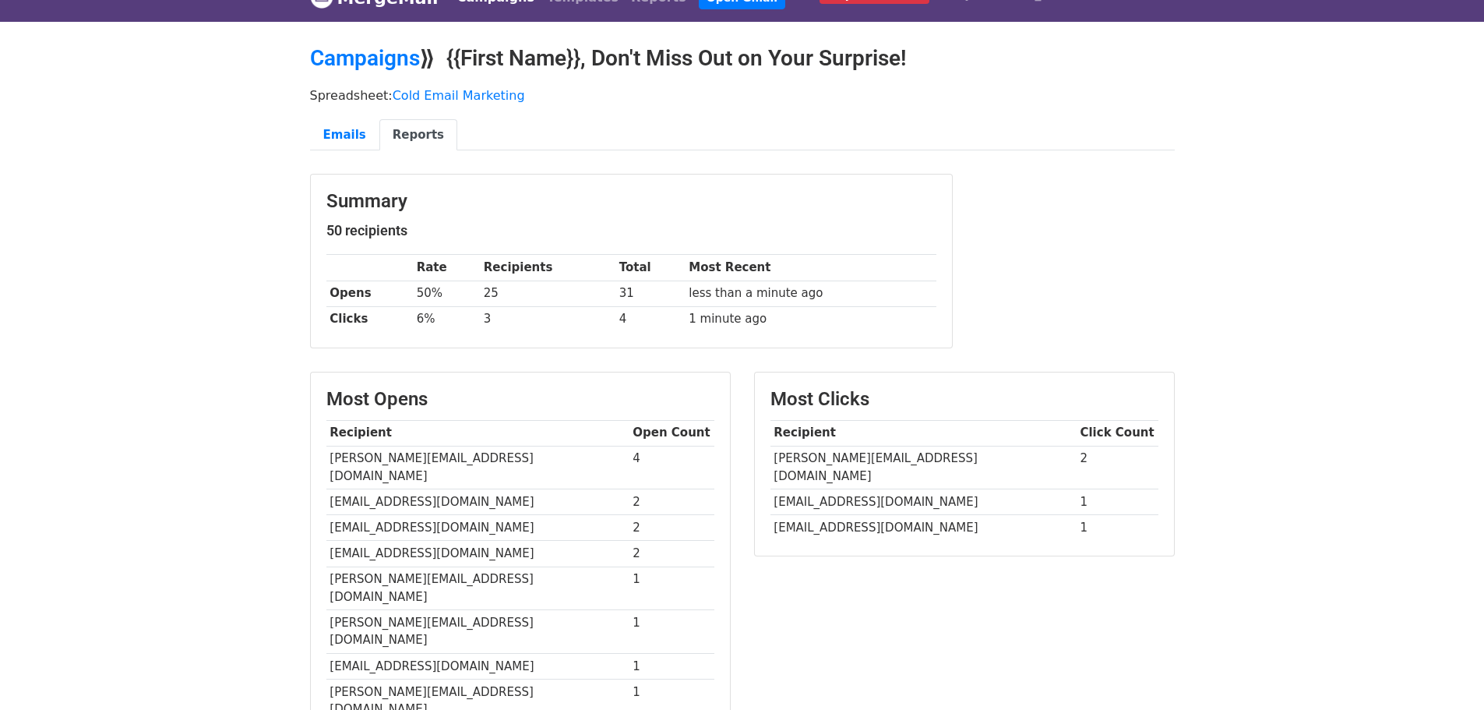
scroll to position [0, 0]
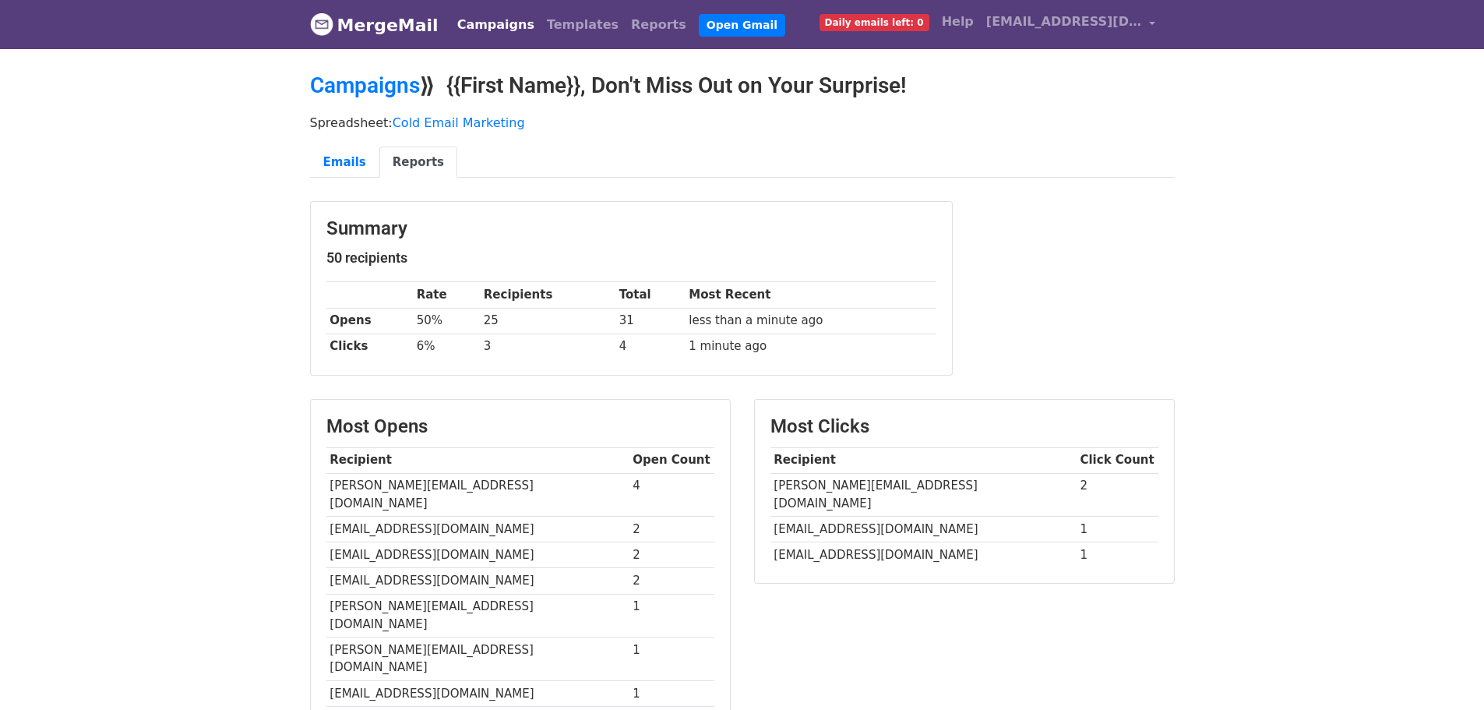
click at [411, 164] on link "Reports" at bounding box center [418, 162] width 78 height 32
click at [403, 163] on link "Reports" at bounding box center [418, 162] width 78 height 32
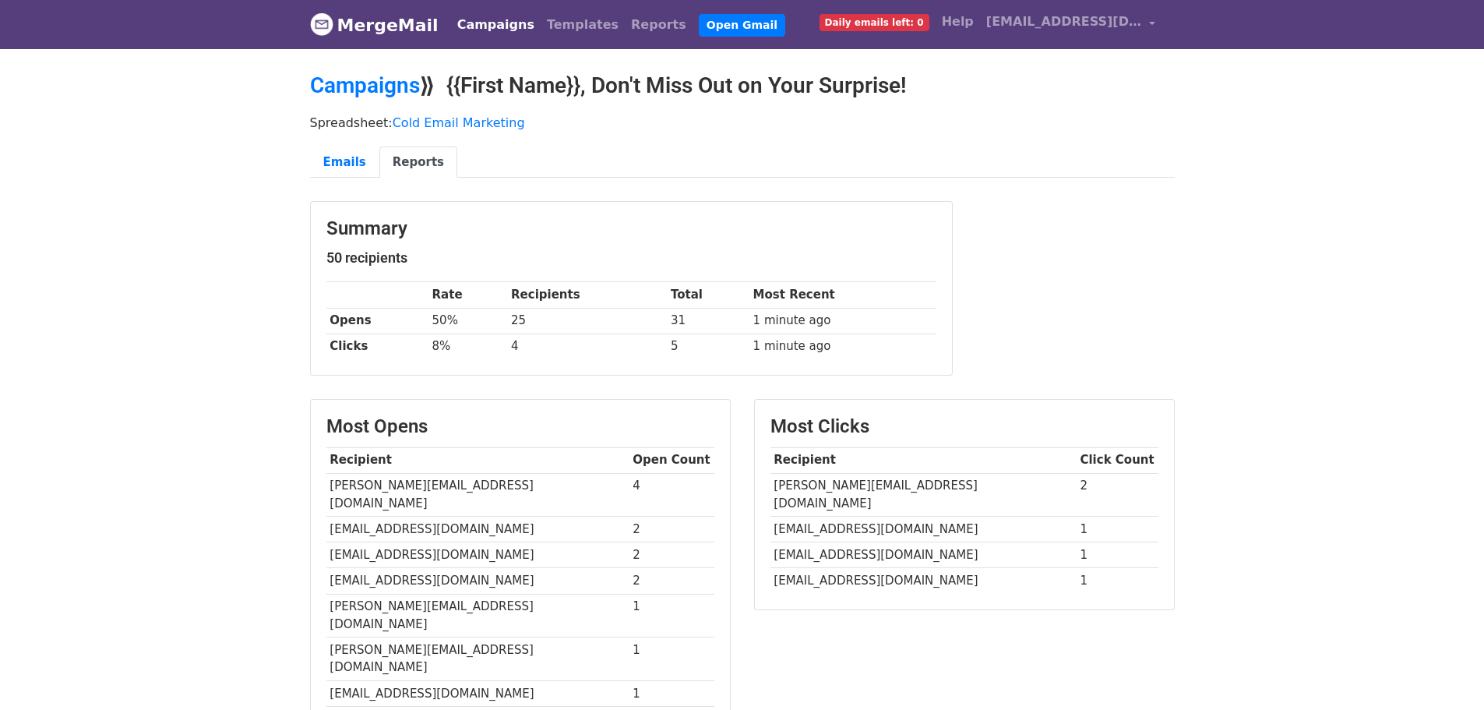
click at [423, 165] on link "Reports" at bounding box center [418, 162] width 78 height 32
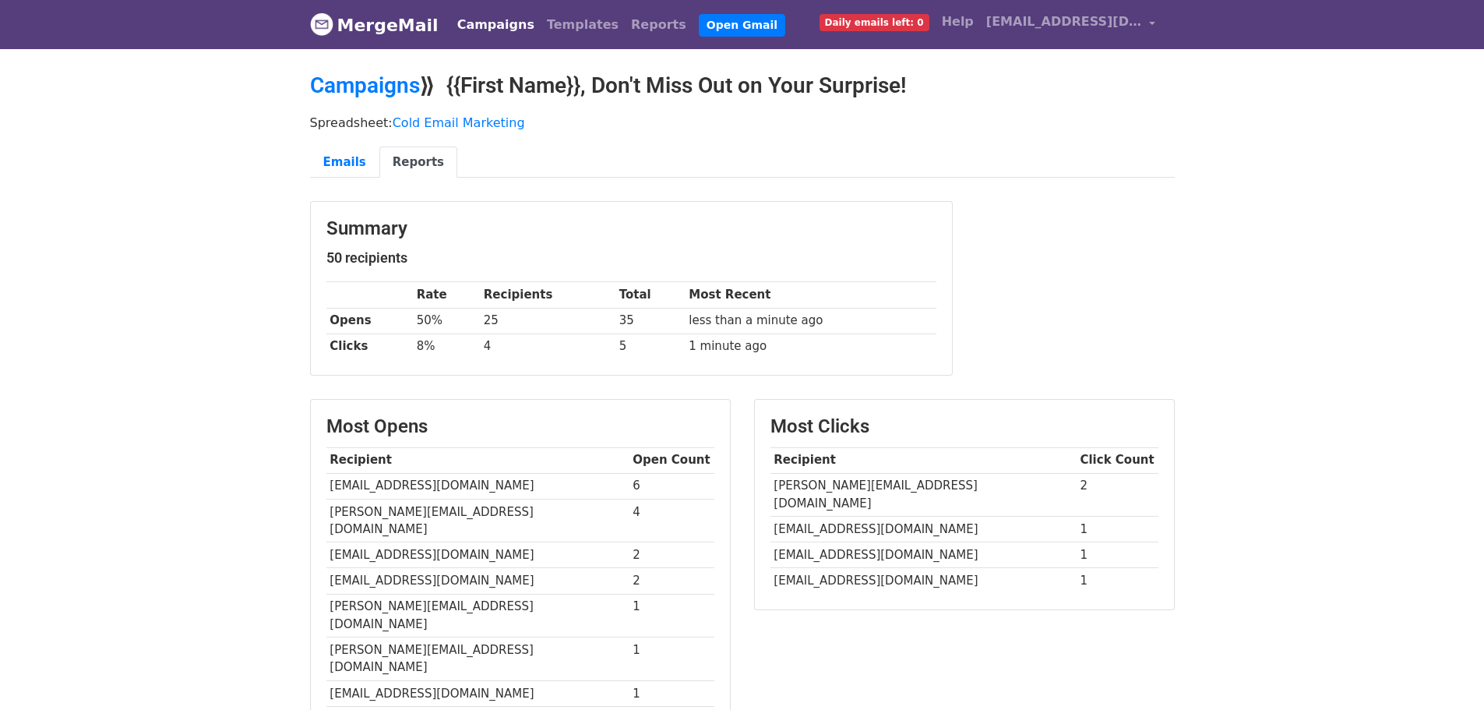
click at [413, 156] on link "Reports" at bounding box center [418, 162] width 78 height 32
